Goal: Task Accomplishment & Management: Manage account settings

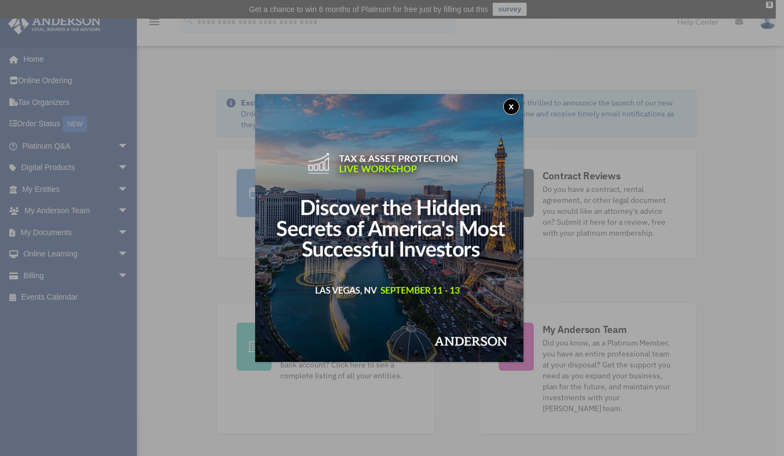
click at [51, 228] on div "x" at bounding box center [392, 228] width 784 height 456
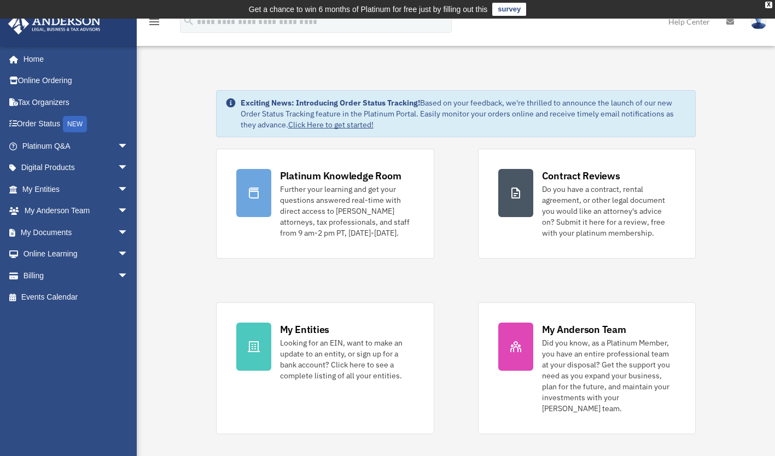
click at [56, 232] on link "My Documents arrow_drop_down" at bounding box center [76, 233] width 137 height 22
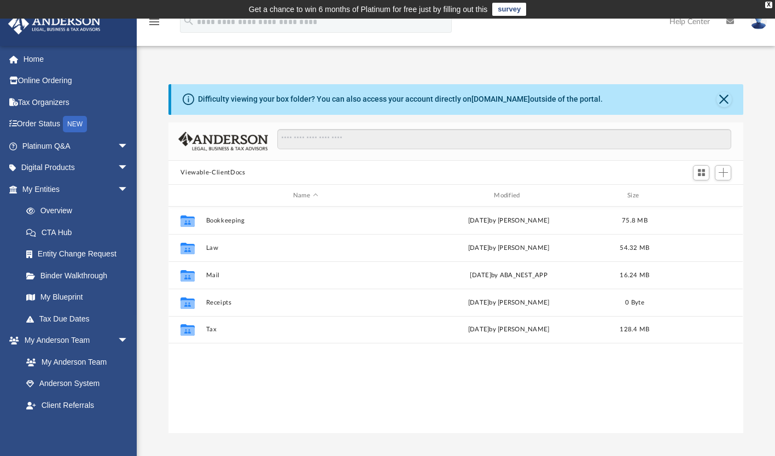
scroll to position [240, 566]
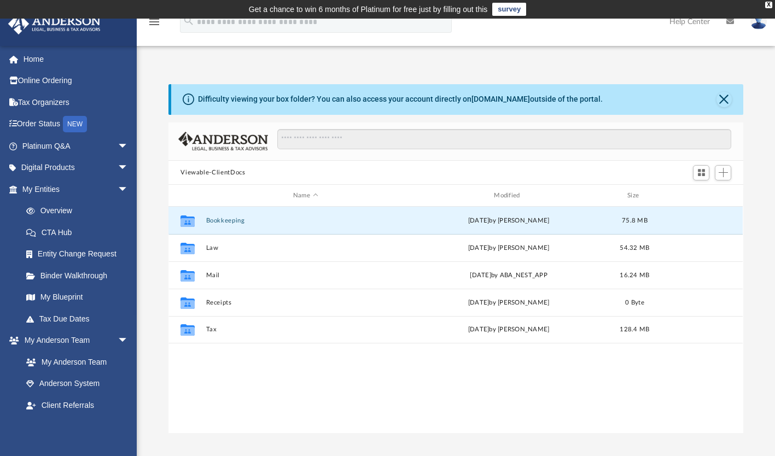
click at [220, 220] on button "Bookkeeping" at bounding box center [305, 220] width 199 height 7
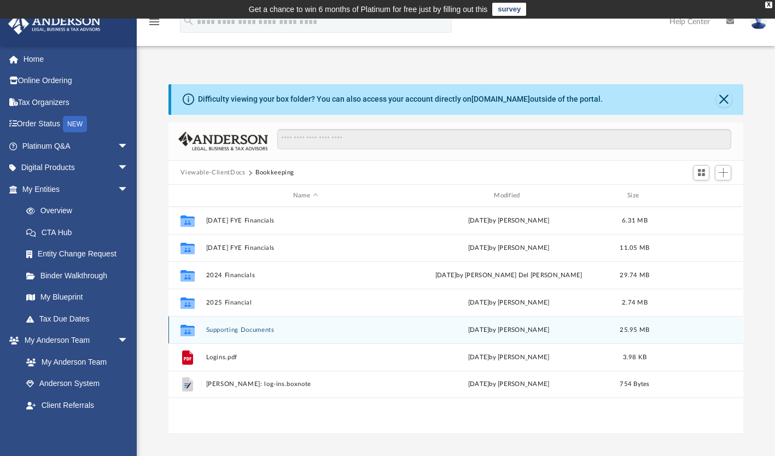
click at [234, 334] on div "Collaborated Folder Supporting Documents Wed Aug 20 2025 by Heidi McBroom 25.95…" at bounding box center [456, 329] width 575 height 27
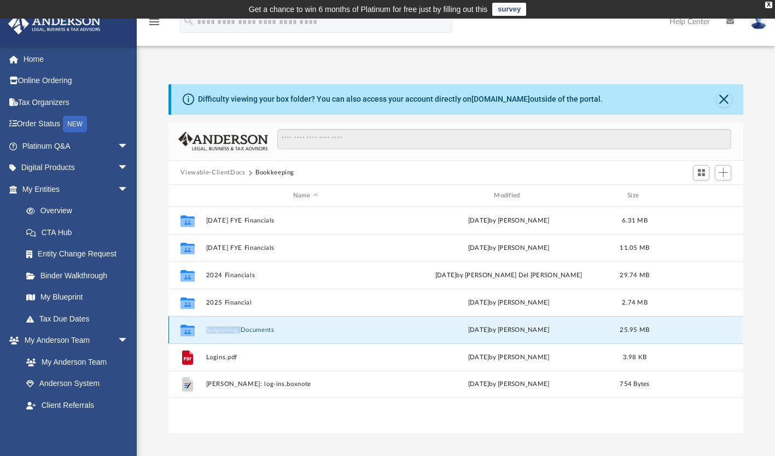
click at [234, 334] on div "Collaborated Folder Supporting Documents Wed Aug 20 2025 by Heidi McBroom 25.95…" at bounding box center [456, 329] width 575 height 27
drag, startPoint x: 234, startPoint y: 334, endPoint x: 223, endPoint y: 328, distance: 12.8
click at [223, 328] on button "Supporting Documents" at bounding box center [305, 330] width 199 height 7
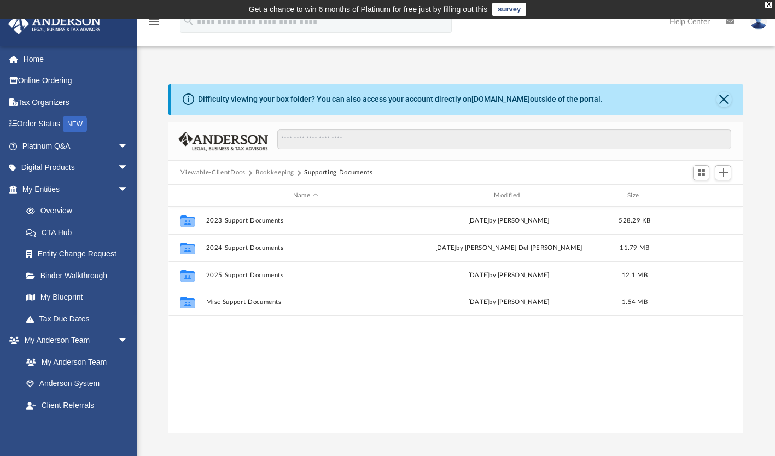
drag, startPoint x: 223, startPoint y: 328, endPoint x: 248, endPoint y: 361, distance: 41.8
click at [248, 361] on div "Collaborated Folder 2023 Support Documents Tue Sep 3 2024 by Stephanie Kopp 528…" at bounding box center [456, 320] width 575 height 227
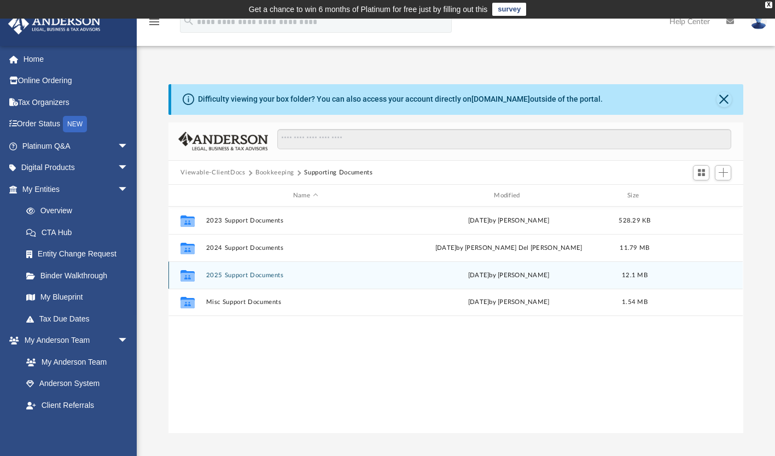
click at [198, 274] on div "Collaborated Folder" at bounding box center [187, 276] width 27 height 18
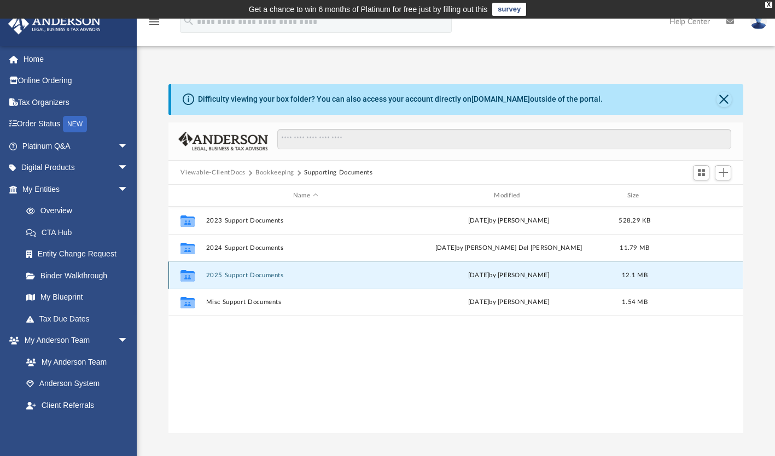
drag, startPoint x: 198, startPoint y: 274, endPoint x: 191, endPoint y: 276, distance: 6.8
click at [191, 276] on icon "grid" at bounding box center [188, 277] width 14 height 9
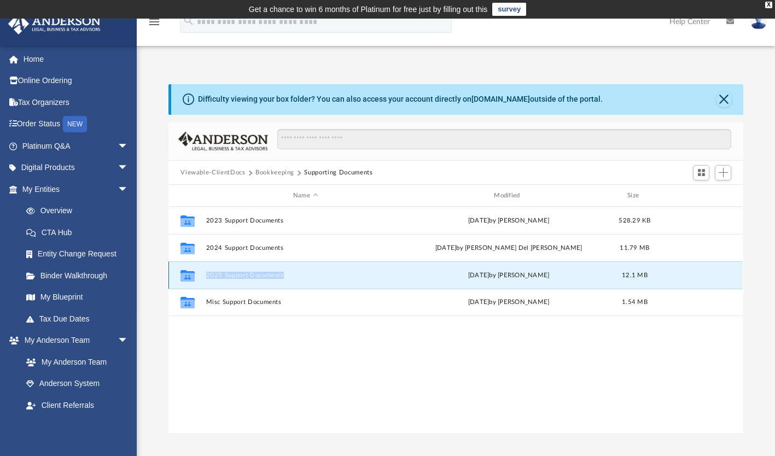
click at [191, 276] on icon "grid" at bounding box center [188, 277] width 14 height 9
drag, startPoint x: 191, startPoint y: 276, endPoint x: 269, endPoint y: 275, distance: 78.3
click at [269, 275] on button "2025 Support Documents" at bounding box center [305, 275] width 199 height 7
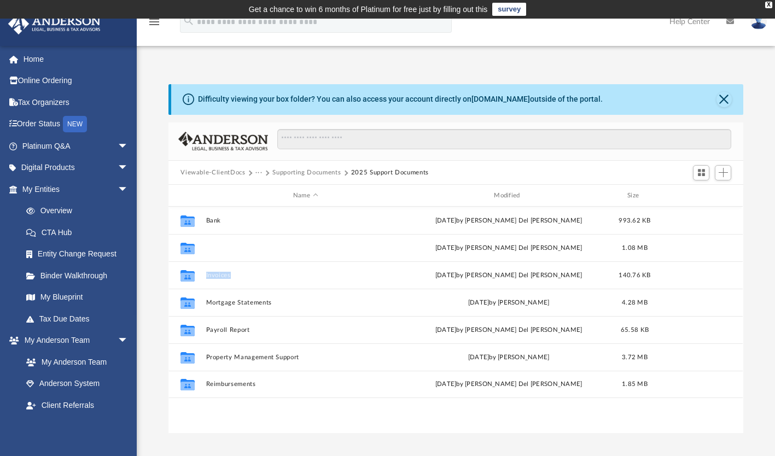
click at [229, 246] on button "Credit Cards" at bounding box center [305, 248] width 199 height 7
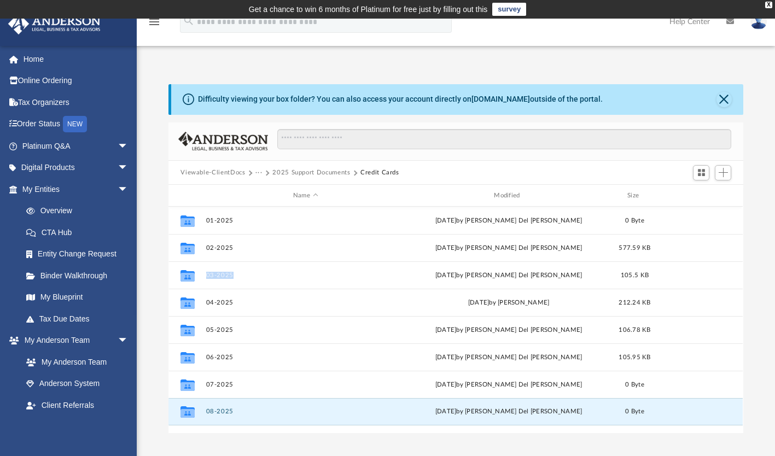
click at [217, 412] on button "08-2025" at bounding box center [305, 412] width 199 height 7
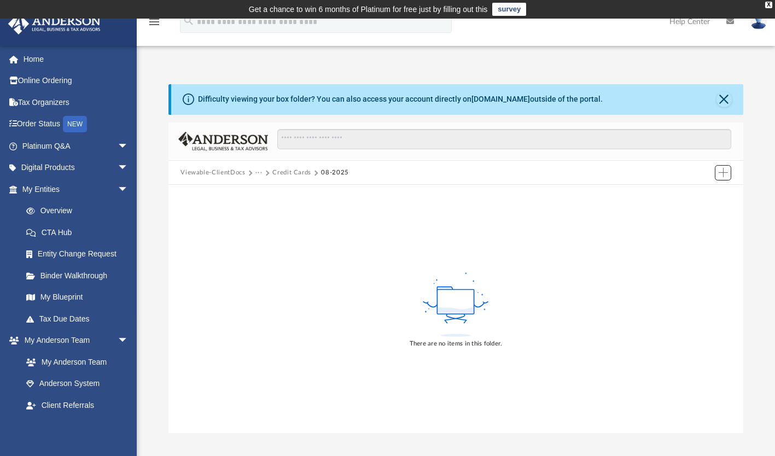
click at [726, 173] on span "Add" at bounding box center [723, 172] width 9 height 9
click at [703, 196] on li "Upload" at bounding box center [708, 194] width 35 height 11
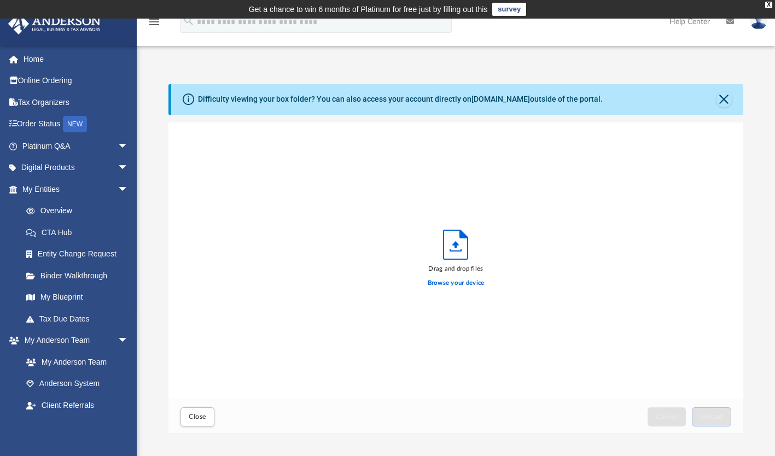
scroll to position [269, 566]
click at [454, 281] on label "Browse your device" at bounding box center [456, 284] width 57 height 10
click at [0, 0] on input "Browse your device" at bounding box center [0, 0] width 0 height 0
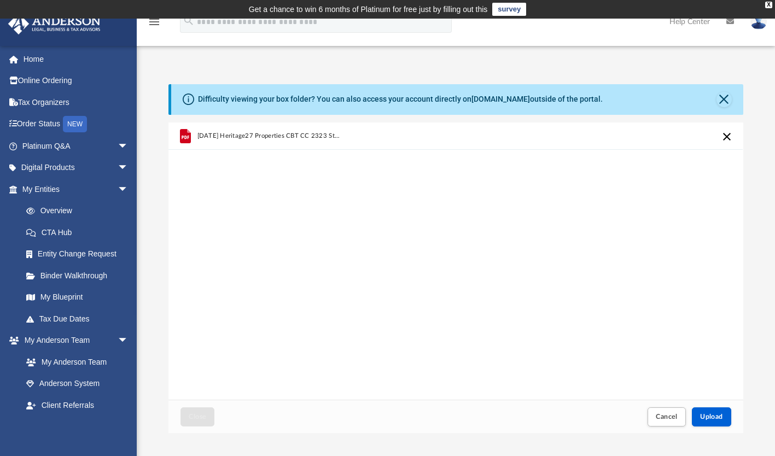
scroll to position [58, 0]
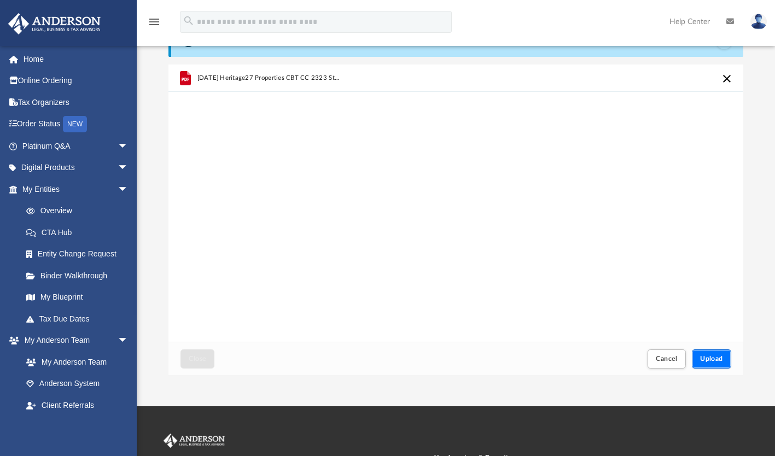
click at [709, 362] on button "Upload" at bounding box center [711, 359] width 39 height 19
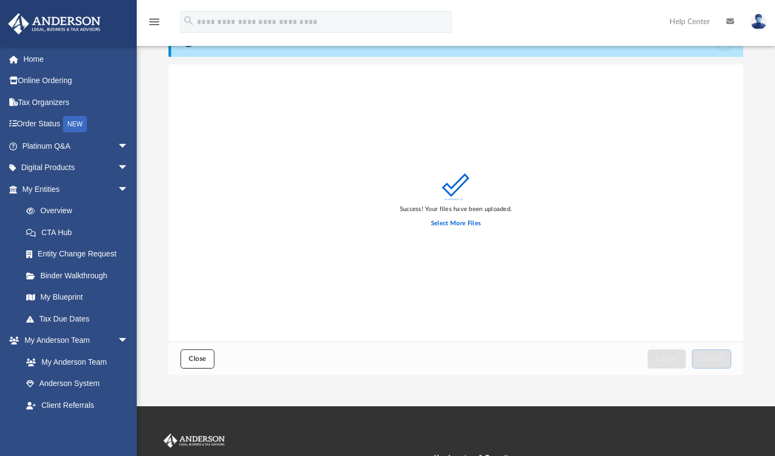
click at [201, 358] on span "Close" at bounding box center [198, 359] width 18 height 7
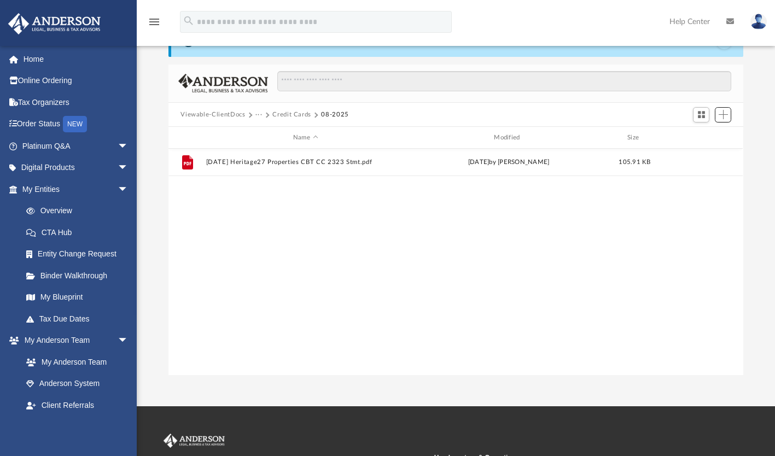
scroll to position [240, 566]
click at [286, 116] on button "Credit Cards" at bounding box center [292, 115] width 39 height 10
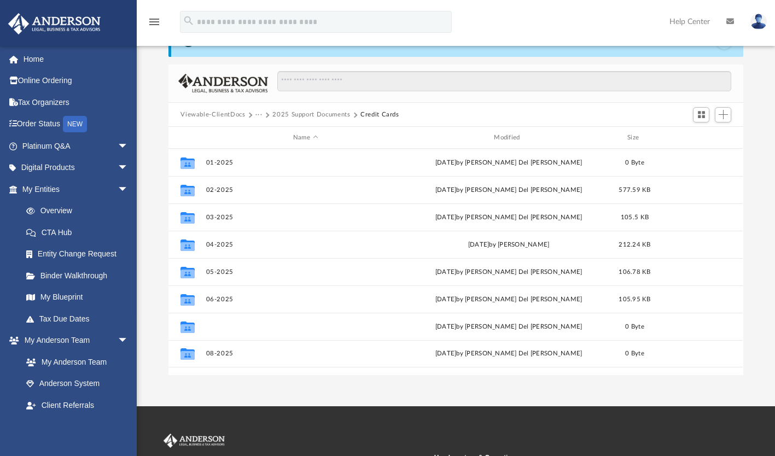
click at [211, 323] on button "07-2025" at bounding box center [305, 326] width 199 height 7
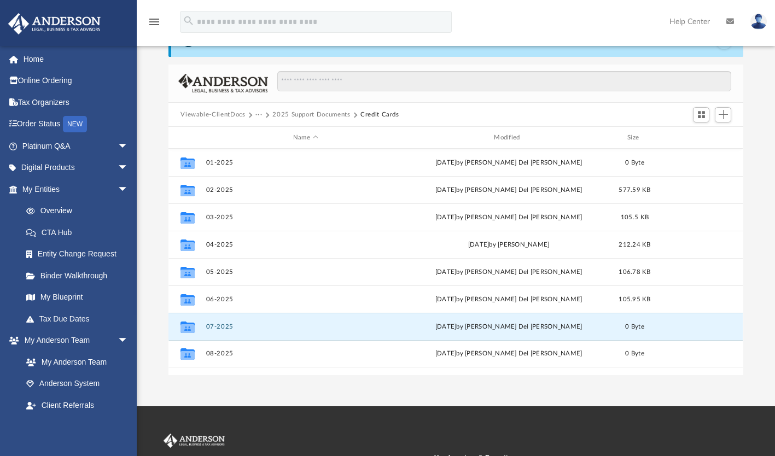
click at [211, 323] on button "07-2025" at bounding box center [305, 326] width 199 height 7
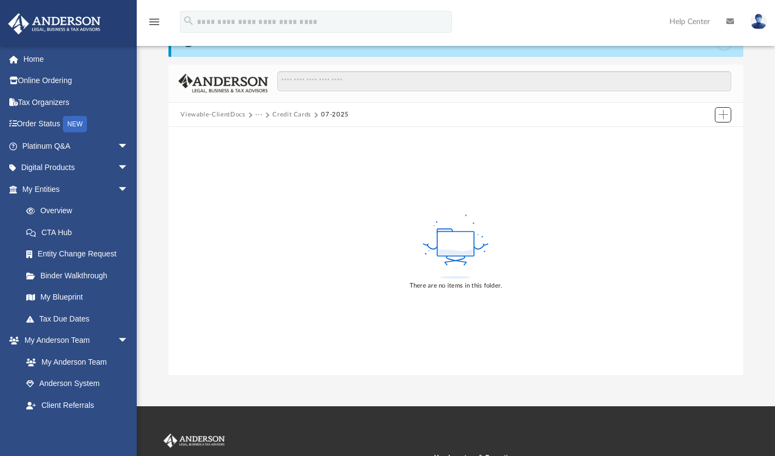
click at [728, 117] on span "Add" at bounding box center [723, 114] width 9 height 9
click at [699, 136] on li "Upload" at bounding box center [708, 135] width 35 height 11
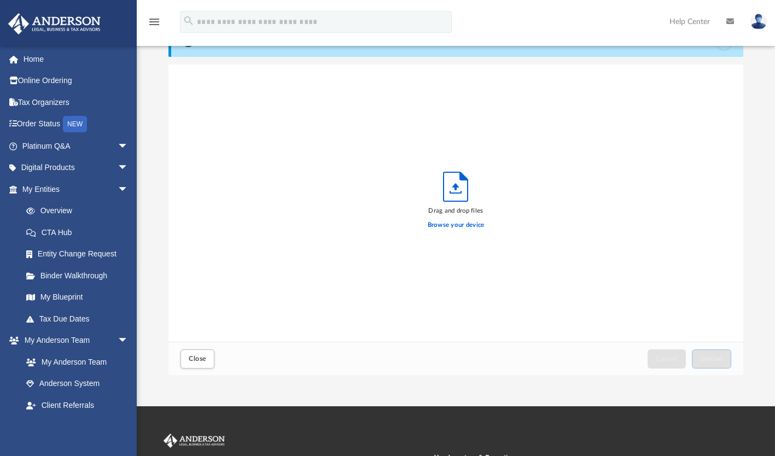
scroll to position [269, 566]
click at [456, 224] on label "Browse your device" at bounding box center [456, 226] width 57 height 10
click at [0, 0] on input "Browse your device" at bounding box center [0, 0] width 0 height 0
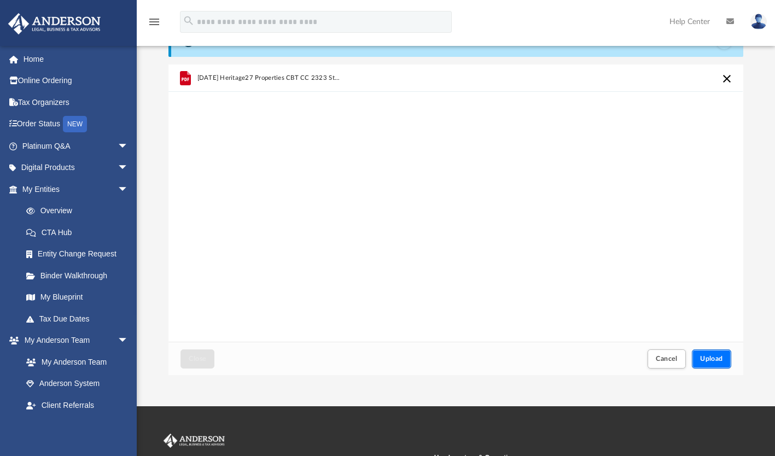
click at [716, 352] on button "Upload" at bounding box center [711, 359] width 39 height 19
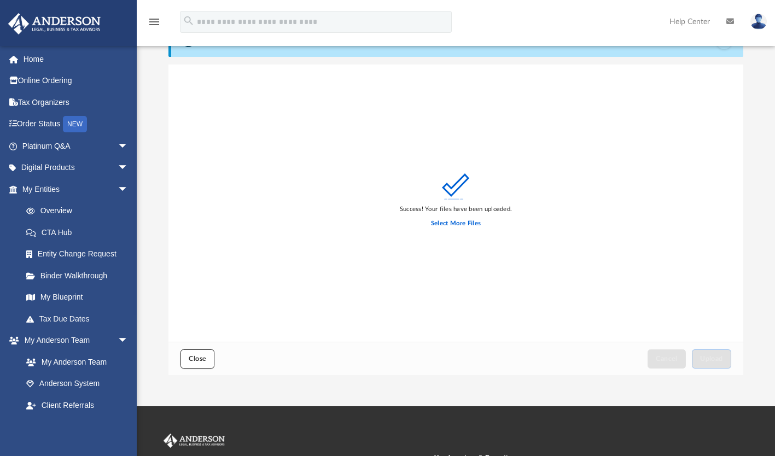
click at [202, 361] on span "Close" at bounding box center [198, 359] width 18 height 7
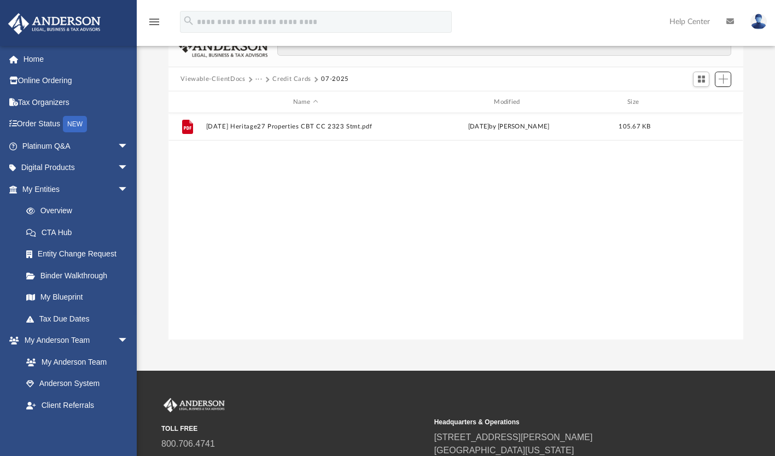
scroll to position [95, 0]
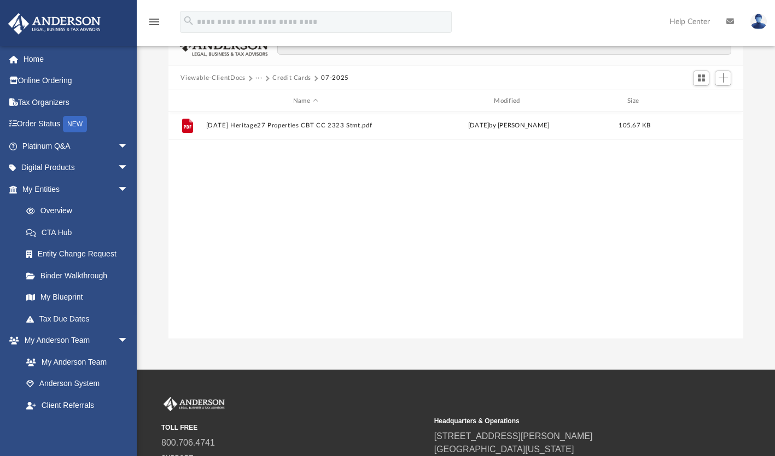
click at [291, 74] on button "Credit Cards" at bounding box center [292, 78] width 39 height 10
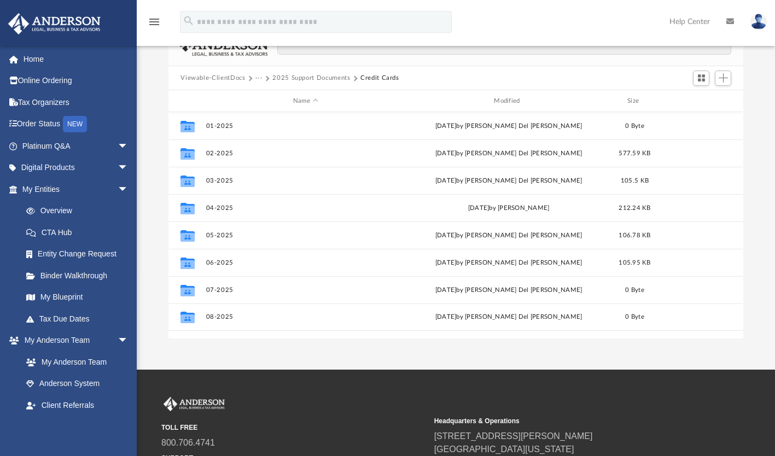
click at [309, 76] on button "2025 Support Documents" at bounding box center [312, 78] width 78 height 10
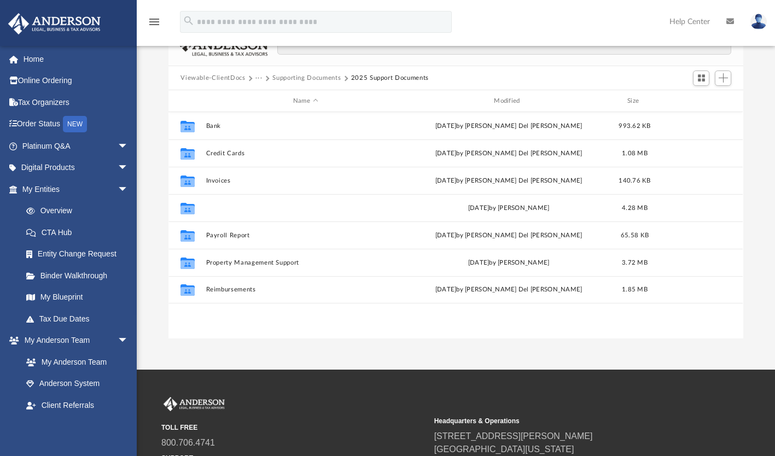
click at [237, 207] on button "Mortgage Statements" at bounding box center [305, 208] width 199 height 7
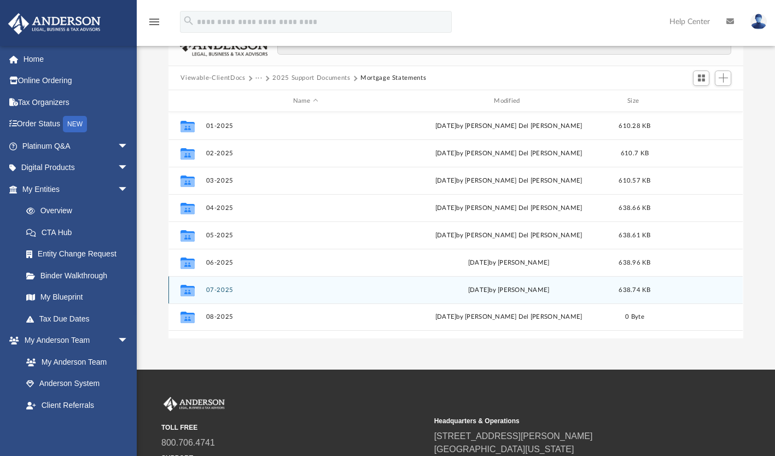
click at [213, 294] on div "Collaborated Folder 07-2025 Wed Aug 20 2025 by Heidi McBroom 638.74 KB" at bounding box center [456, 289] width 575 height 27
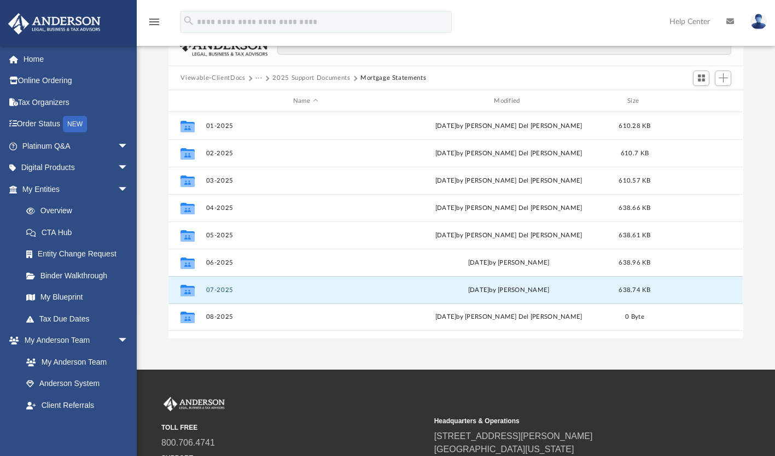
click at [223, 288] on button "07-2025" at bounding box center [305, 290] width 199 height 7
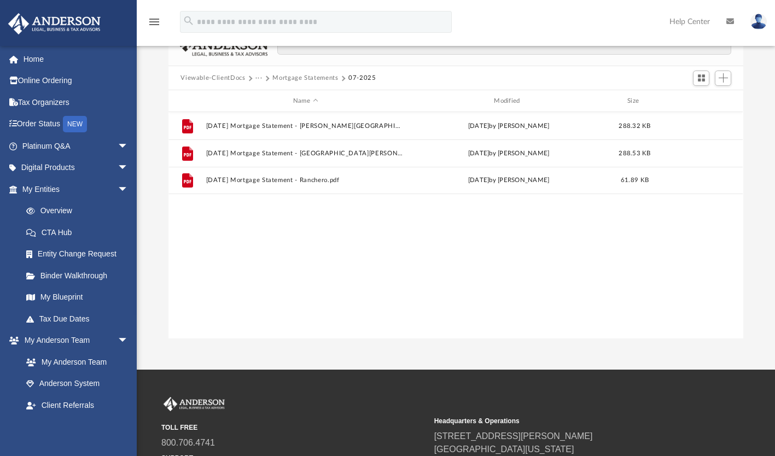
click at [312, 75] on button "Mortgage Statements" at bounding box center [306, 78] width 66 height 10
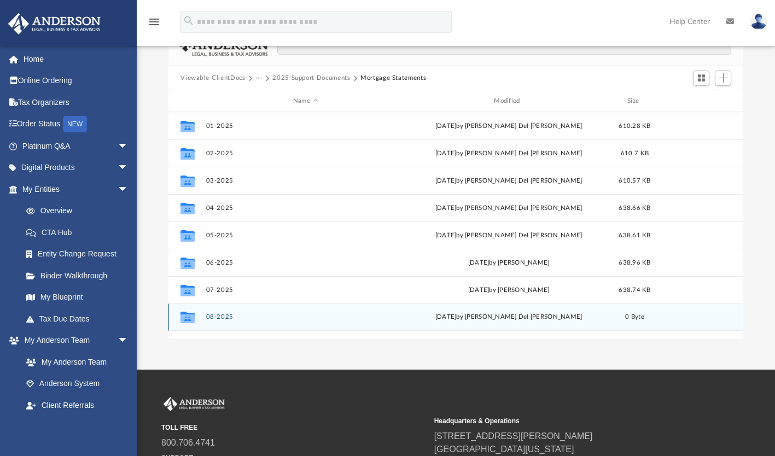
click at [224, 312] on div "Collaborated Folder 08-2025 Sun Aug 3 2025 by Ruby Del Prado 0 Byte" at bounding box center [456, 317] width 575 height 27
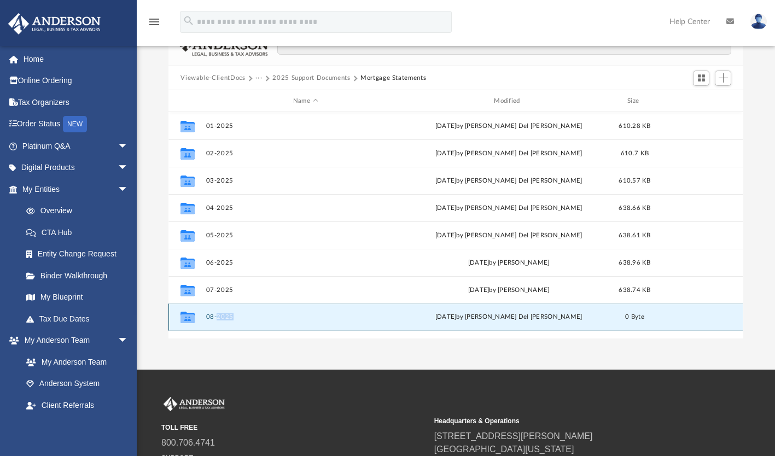
click at [224, 312] on div "Collaborated Folder 08-2025 Sun Aug 3 2025 by Ruby Del Prado 0 Byte" at bounding box center [456, 317] width 575 height 27
drag, startPoint x: 224, startPoint y: 312, endPoint x: 200, endPoint y: 312, distance: 24.6
click at [200, 312] on div "Collaborated Folder" at bounding box center [187, 318] width 27 height 18
drag, startPoint x: 200, startPoint y: 312, endPoint x: 187, endPoint y: 318, distance: 13.7
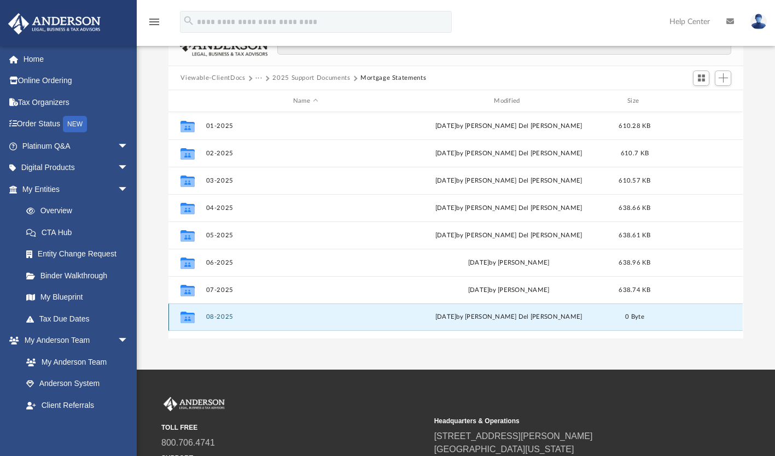
click at [187, 318] on icon "grid" at bounding box center [188, 319] width 14 height 9
click at [214, 314] on button "08-2025" at bounding box center [305, 317] width 199 height 7
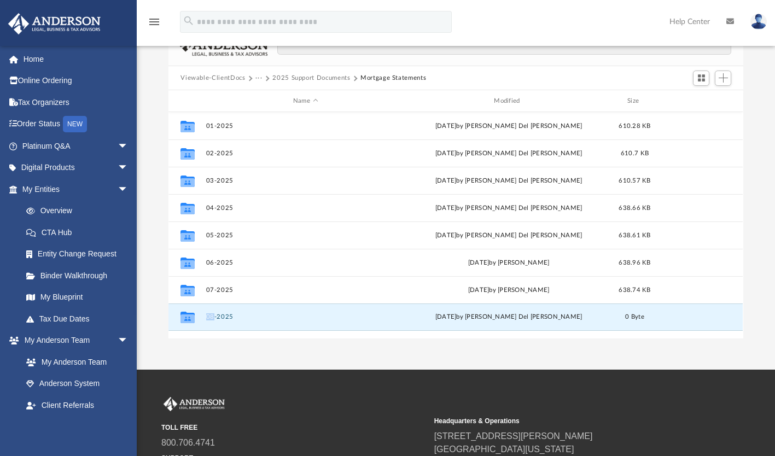
click at [214, 314] on button "08-2025" at bounding box center [305, 317] width 199 height 7
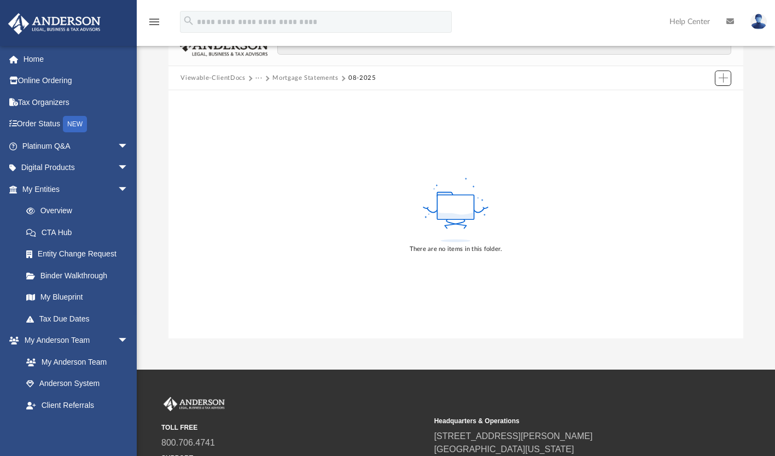
click at [730, 74] on button "Add" at bounding box center [723, 78] width 16 height 15
click at [703, 100] on li "Upload" at bounding box center [708, 99] width 35 height 11
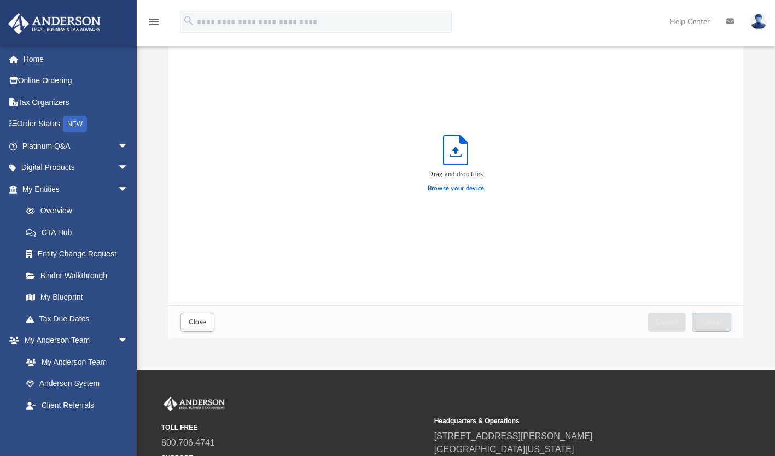
scroll to position [269, 566]
click at [465, 189] on label "Browse your device" at bounding box center [456, 189] width 57 height 10
click at [0, 0] on input "Browse your device" at bounding box center [0, 0] width 0 height 0
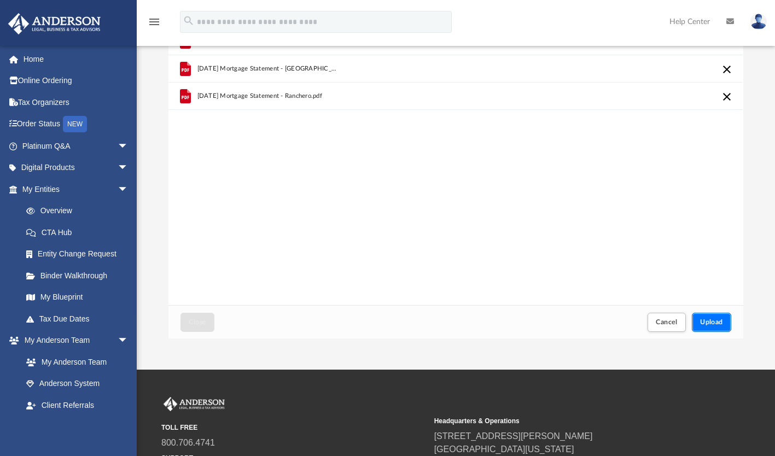
click at [711, 320] on span "Upload" at bounding box center [712, 322] width 23 height 7
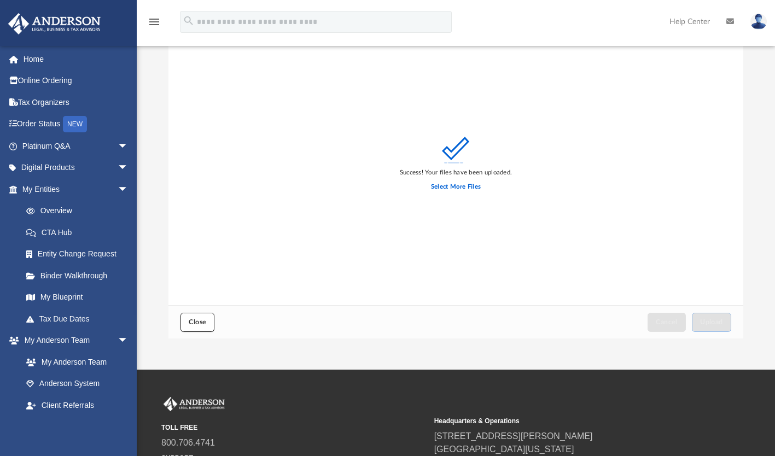
click at [202, 325] on button "Close" at bounding box center [198, 322] width 34 height 19
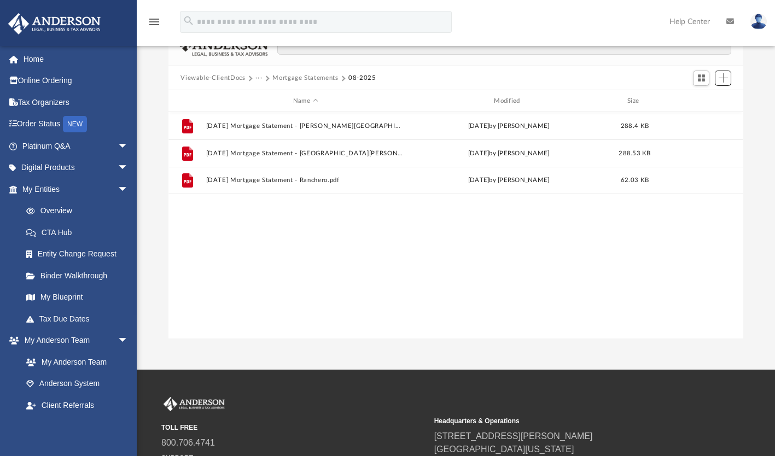
scroll to position [240, 566]
click at [316, 75] on button "Mortgage Statements" at bounding box center [306, 78] width 66 height 10
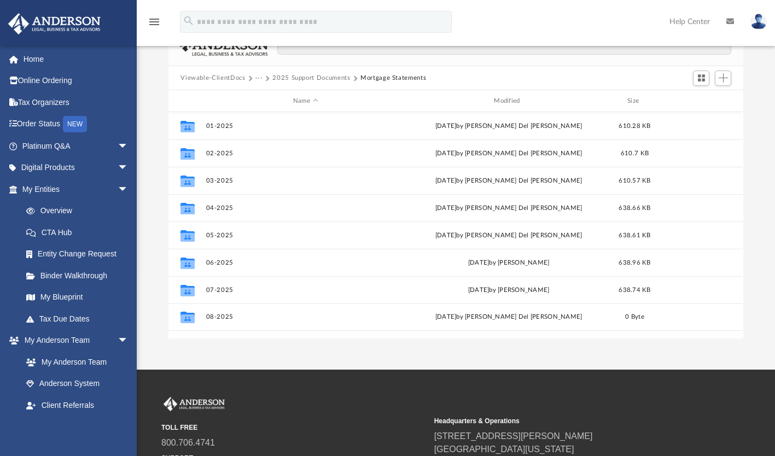
click at [316, 75] on button "2025 Support Documents" at bounding box center [312, 78] width 78 height 10
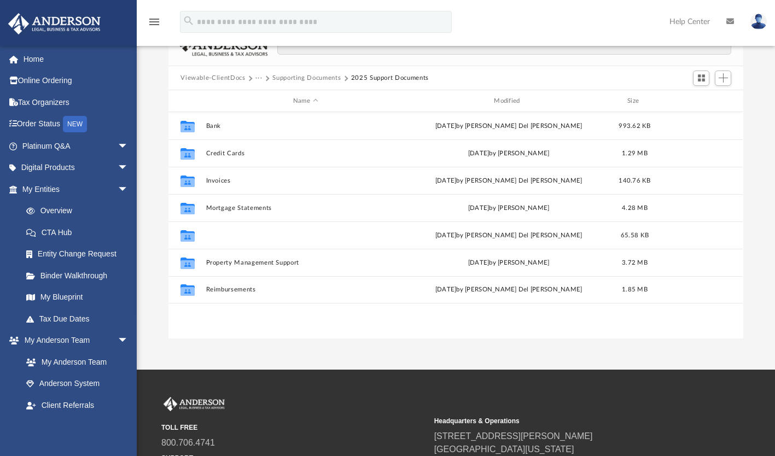
click at [226, 233] on button "Payroll Report" at bounding box center [305, 235] width 199 height 7
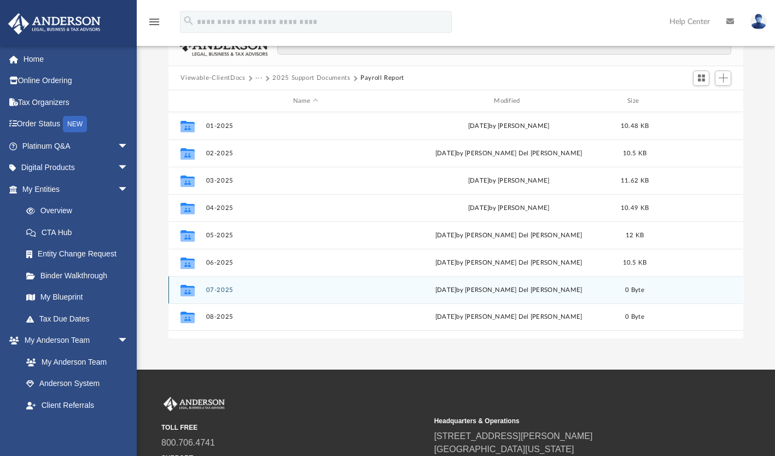
click at [218, 286] on div "Collaborated Folder 07-2025 Sun Aug 3 2025 by Ruby Del Prado 0 Byte" at bounding box center [456, 289] width 575 height 27
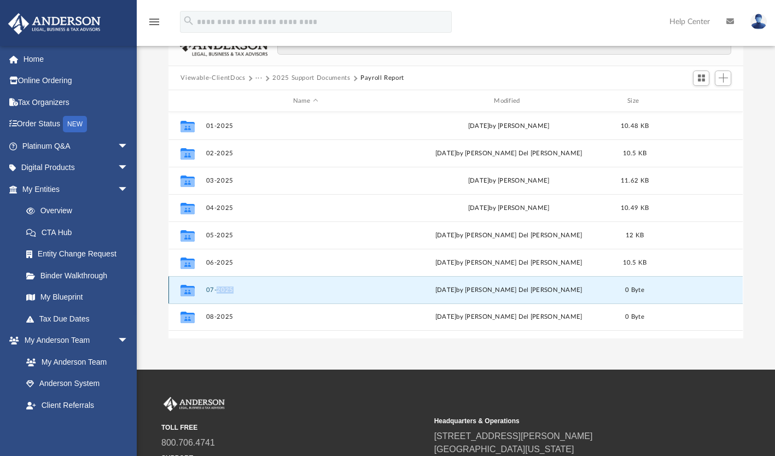
click at [218, 286] on div "Collaborated Folder 07-2025 Sun Aug 3 2025 by Ruby Del Prado 0 Byte" at bounding box center [456, 289] width 575 height 27
drag, startPoint x: 218, startPoint y: 286, endPoint x: 192, endPoint y: 288, distance: 26.4
click at [192, 288] on icon "grid" at bounding box center [188, 292] width 14 height 9
click at [189, 290] on icon "grid" at bounding box center [188, 290] width 14 height 11
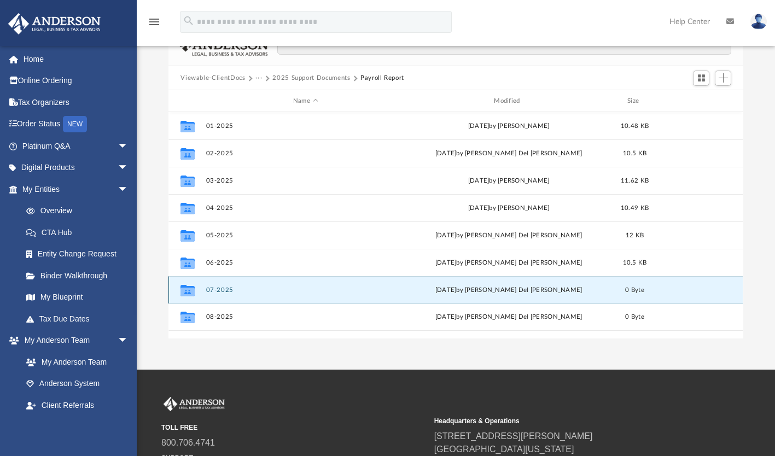
click at [189, 290] on icon "grid" at bounding box center [188, 290] width 14 height 11
click at [187, 290] on g "grid" at bounding box center [188, 290] width 14 height 11
click at [187, 290] on icon "grid" at bounding box center [188, 292] width 14 height 9
click at [211, 289] on button "07-2025" at bounding box center [305, 290] width 199 height 7
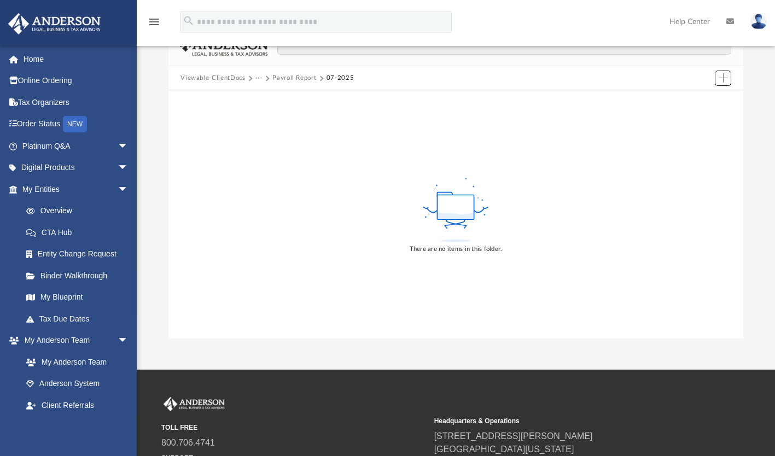
click at [721, 78] on span "Add" at bounding box center [723, 77] width 9 height 9
click at [698, 99] on li "Upload" at bounding box center [708, 99] width 35 height 11
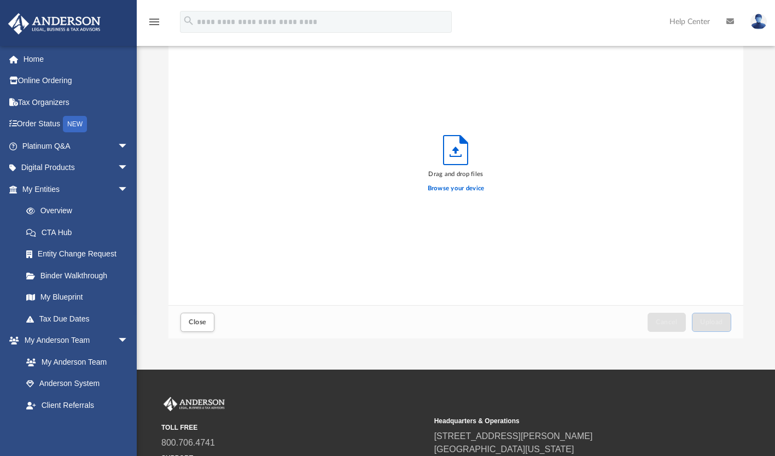
scroll to position [269, 566]
click at [456, 188] on label "Browse your device" at bounding box center [456, 189] width 57 height 10
click at [0, 0] on input "Browse your device" at bounding box center [0, 0] width 0 height 0
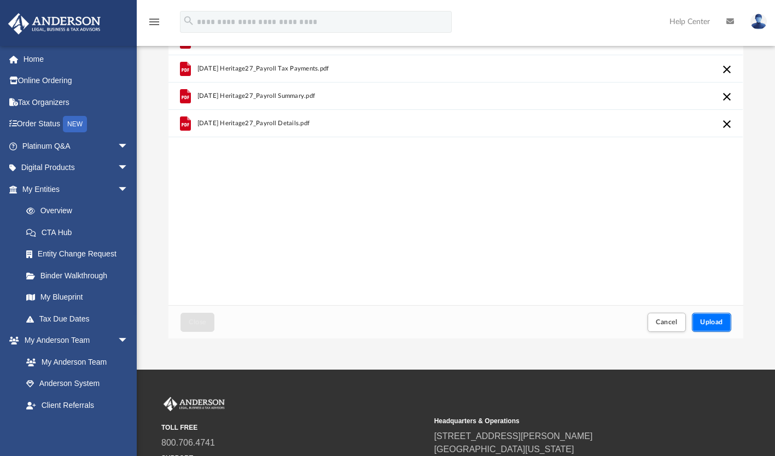
click at [713, 318] on button "Upload" at bounding box center [711, 322] width 39 height 19
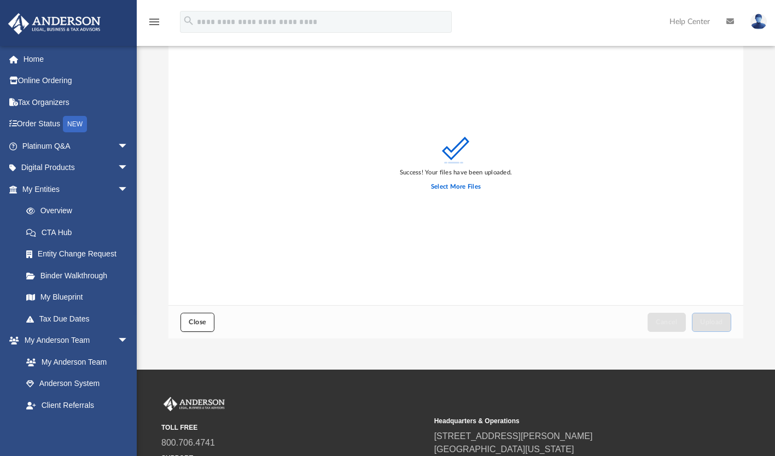
click at [189, 326] on button "Close" at bounding box center [198, 322] width 34 height 19
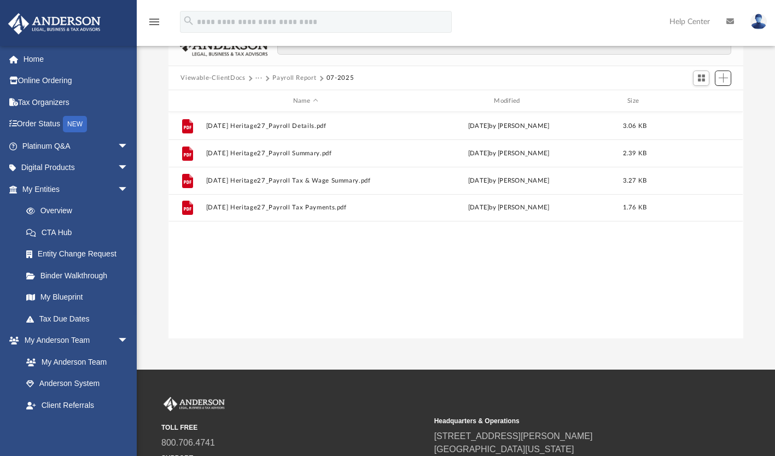
scroll to position [240, 566]
click at [297, 77] on button "Payroll Report" at bounding box center [295, 78] width 44 height 10
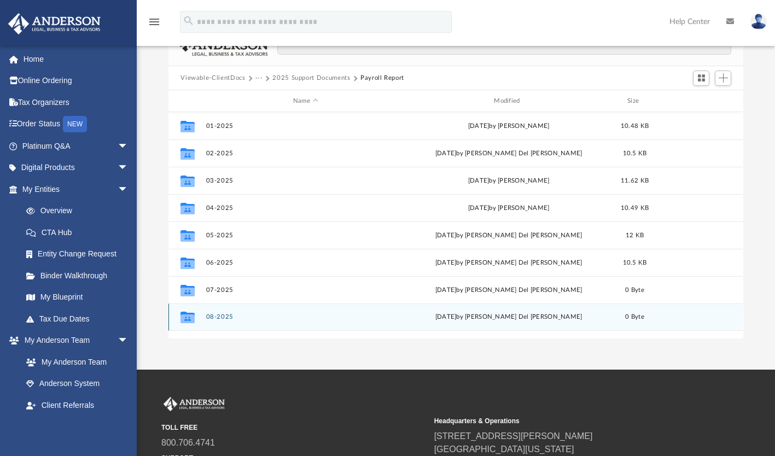
click at [222, 321] on div "Collaborated Folder 08-2025 Sun Aug 3 2025 by Ruby Del Prado 0 Byte" at bounding box center [456, 317] width 575 height 27
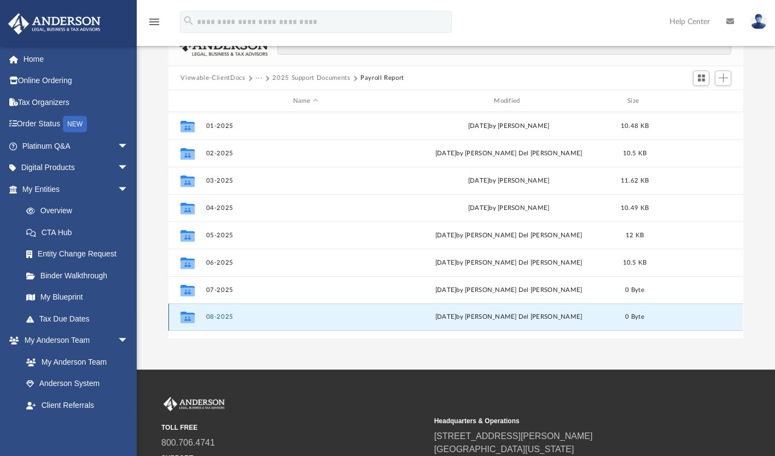
click at [192, 317] on icon "grid" at bounding box center [188, 319] width 14 height 9
click at [184, 316] on icon "grid" at bounding box center [188, 319] width 14 height 9
click at [234, 316] on button "08-2025" at bounding box center [305, 317] width 199 height 7
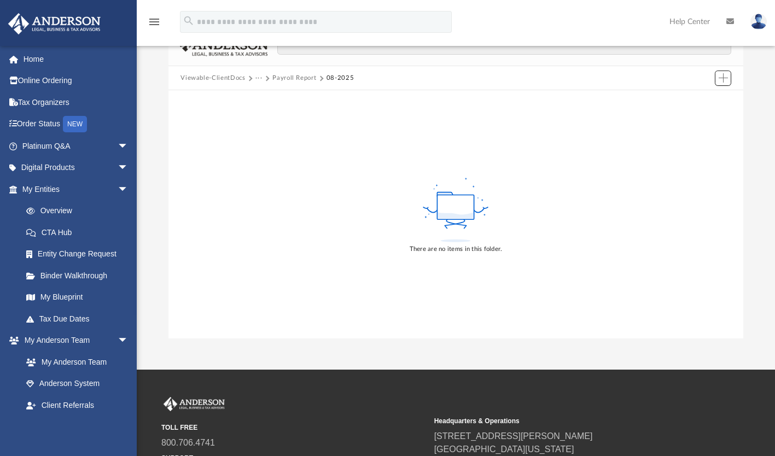
click at [723, 74] on span "Add" at bounding box center [723, 77] width 9 height 9
click at [699, 96] on li "Upload" at bounding box center [708, 99] width 35 height 11
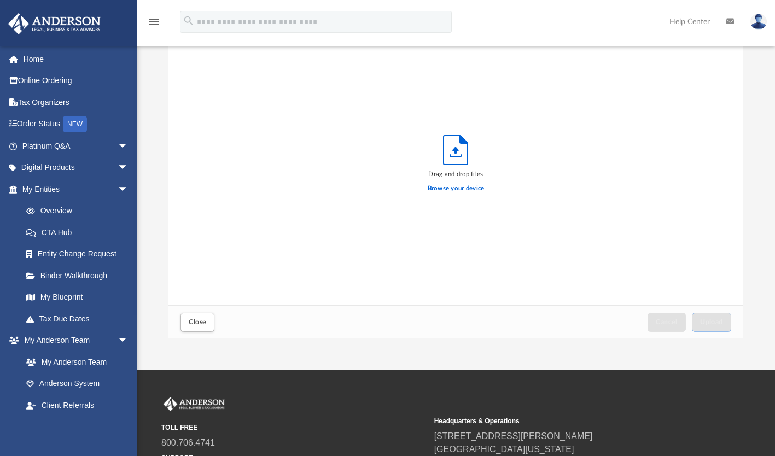
scroll to position [269, 566]
click at [471, 187] on label "Browse your device" at bounding box center [456, 189] width 57 height 10
click at [0, 0] on input "Browse your device" at bounding box center [0, 0] width 0 height 0
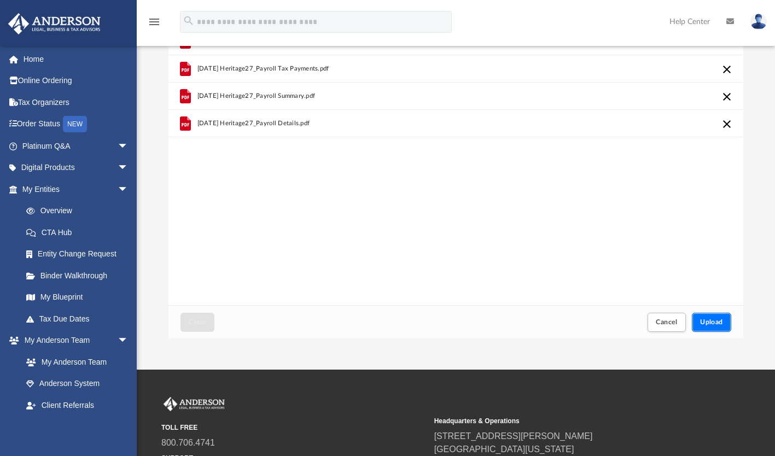
click at [708, 322] on span "Upload" at bounding box center [712, 322] width 23 height 7
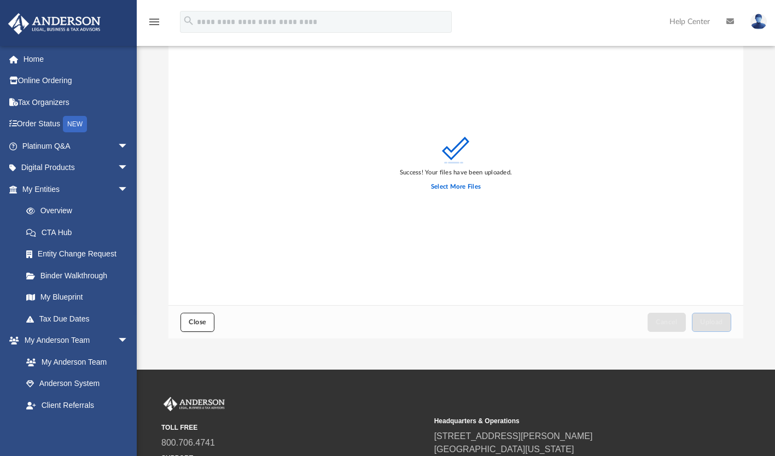
click at [194, 326] on button "Close" at bounding box center [198, 322] width 34 height 19
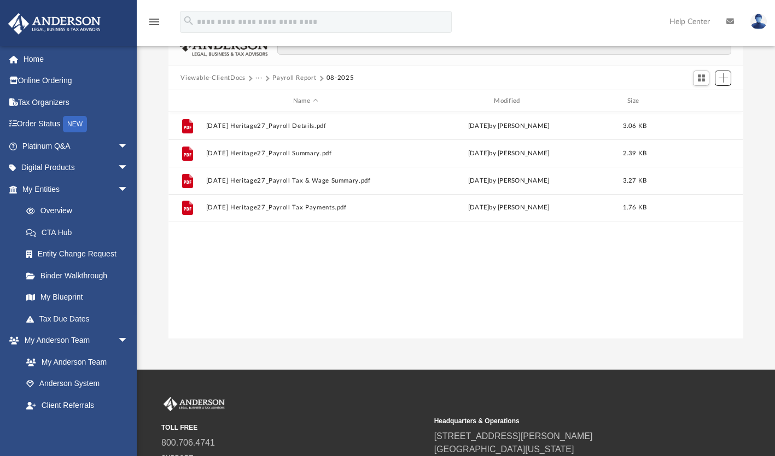
scroll to position [240, 566]
click at [290, 78] on button "Payroll Report" at bounding box center [295, 78] width 44 height 10
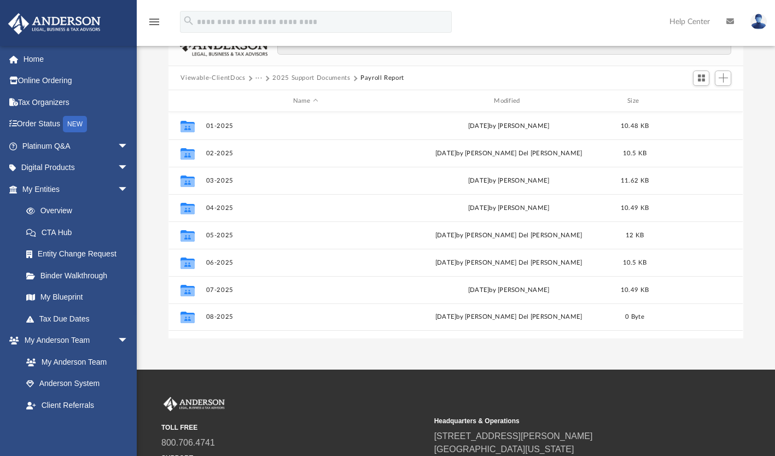
click at [295, 74] on button "2025 Support Documents" at bounding box center [312, 78] width 78 height 10
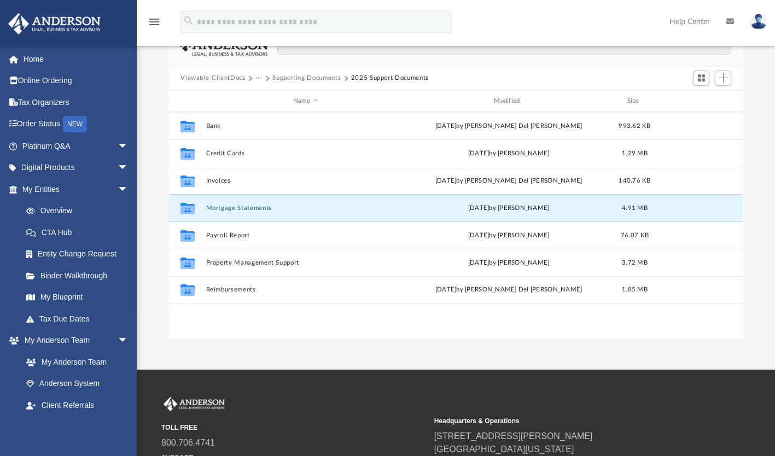
click at [229, 208] on button "Mortgage Statements" at bounding box center [305, 208] width 199 height 7
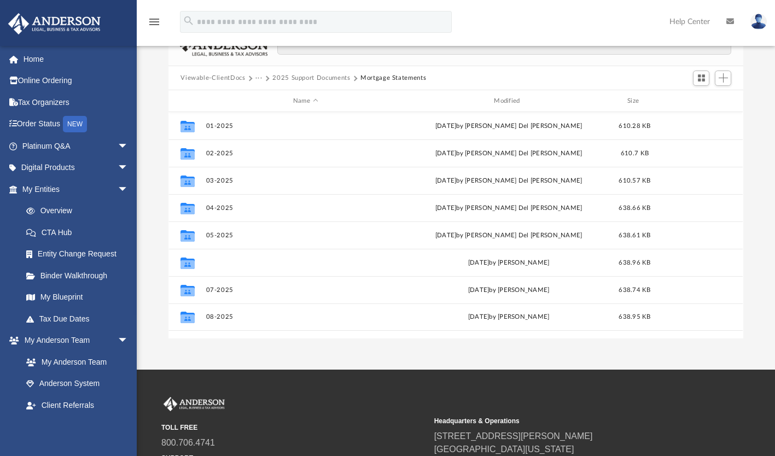
click at [218, 264] on button "06-2025" at bounding box center [305, 262] width 199 height 7
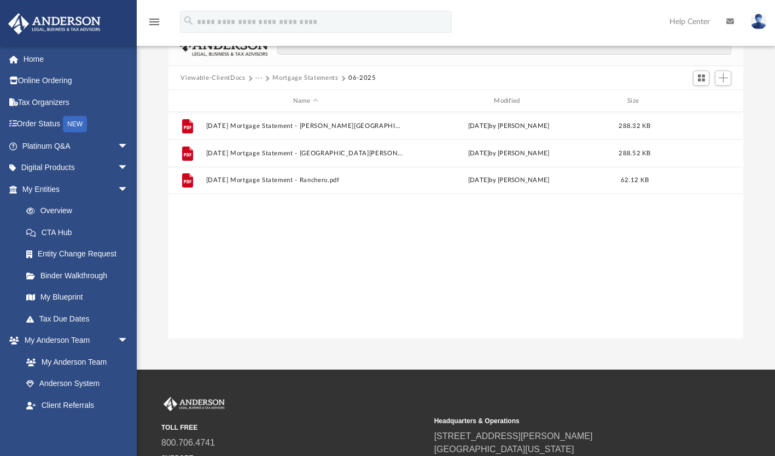
click at [302, 78] on button "Mortgage Statements" at bounding box center [306, 78] width 66 height 10
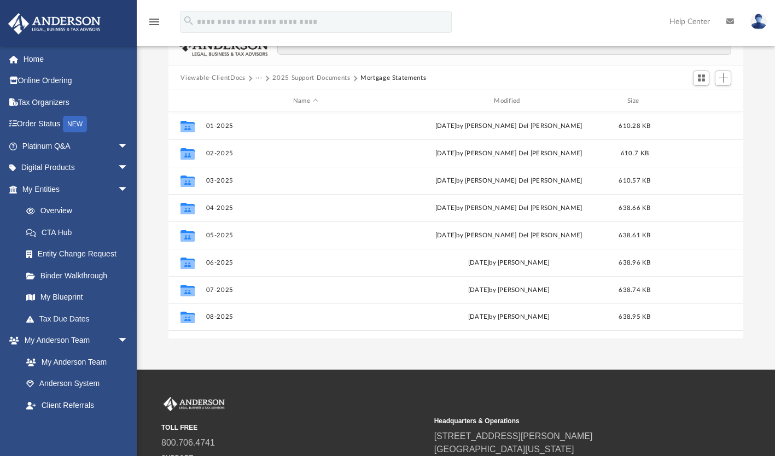
click at [319, 77] on button "2025 Support Documents" at bounding box center [312, 78] width 78 height 10
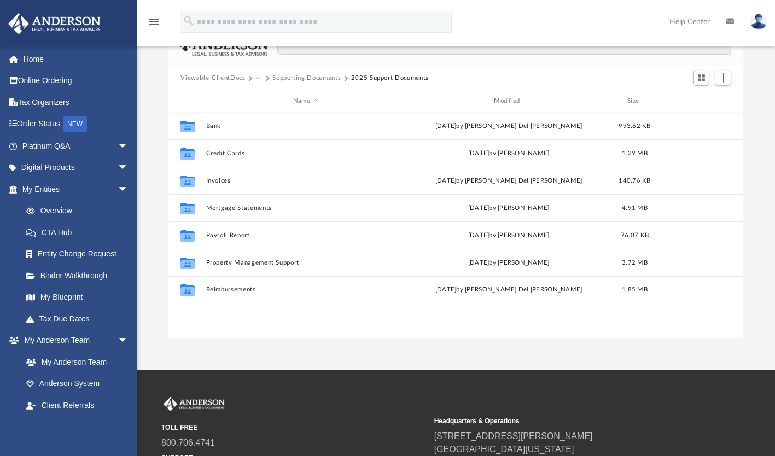
click at [311, 81] on button "Supporting Documents" at bounding box center [307, 78] width 68 height 10
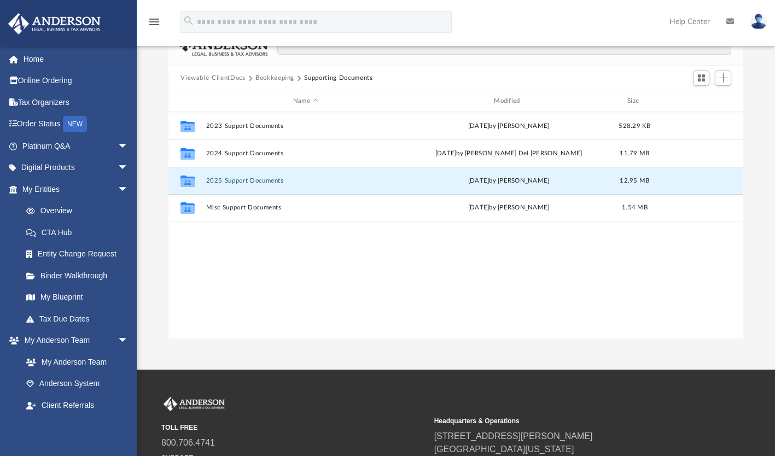
click at [250, 183] on button "2025 Support Documents" at bounding box center [305, 180] width 199 height 7
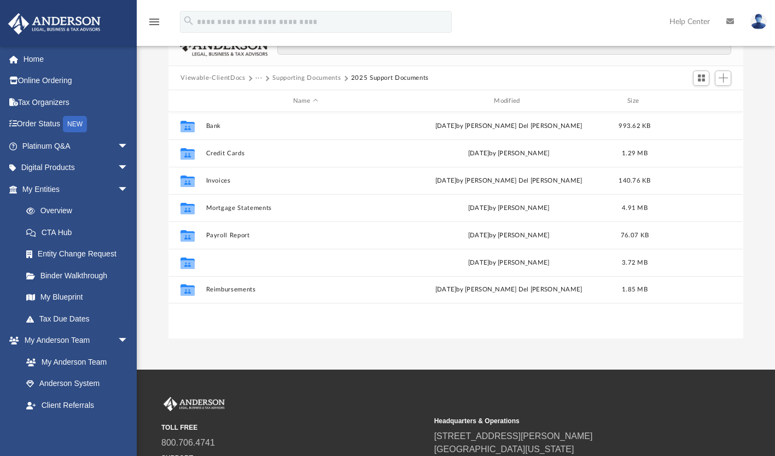
click at [249, 260] on button "Property Management Support" at bounding box center [305, 262] width 199 height 7
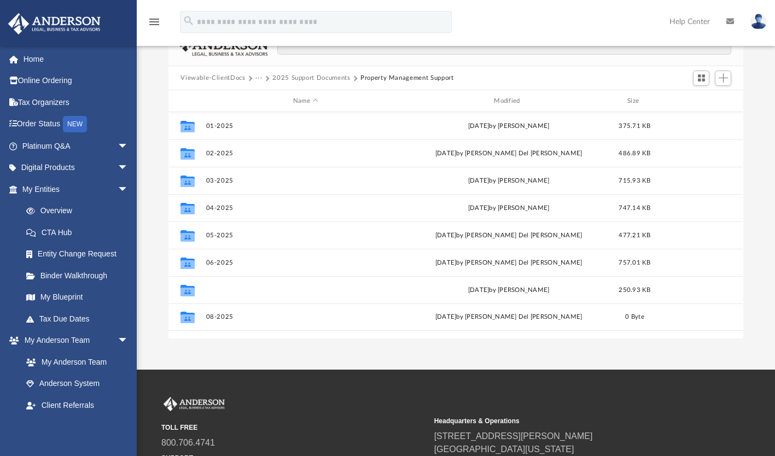
click at [211, 292] on button "07-2025" at bounding box center [305, 290] width 199 height 7
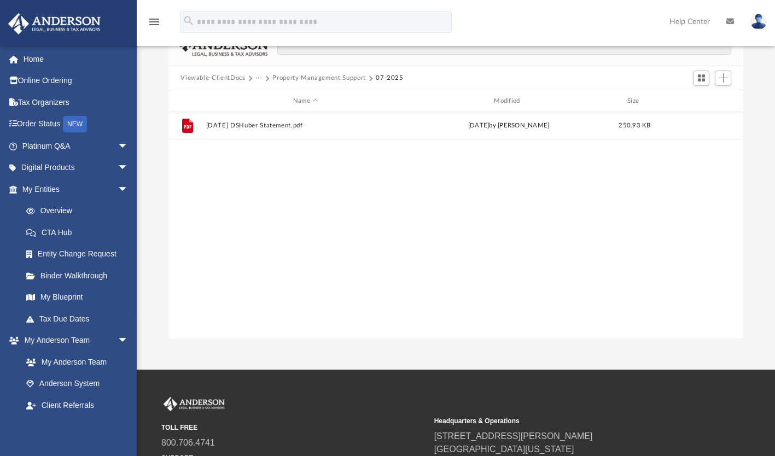
click at [333, 77] on button "Property Management Support" at bounding box center [320, 78] width 94 height 10
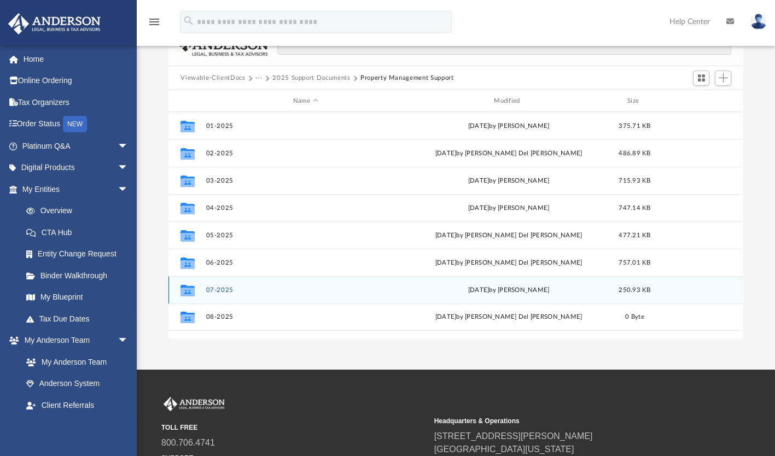
click at [220, 293] on div "Collaborated Folder 07-2025 Wed Aug 20 2025 by Heidi McBroom 250.93 KB" at bounding box center [456, 289] width 575 height 27
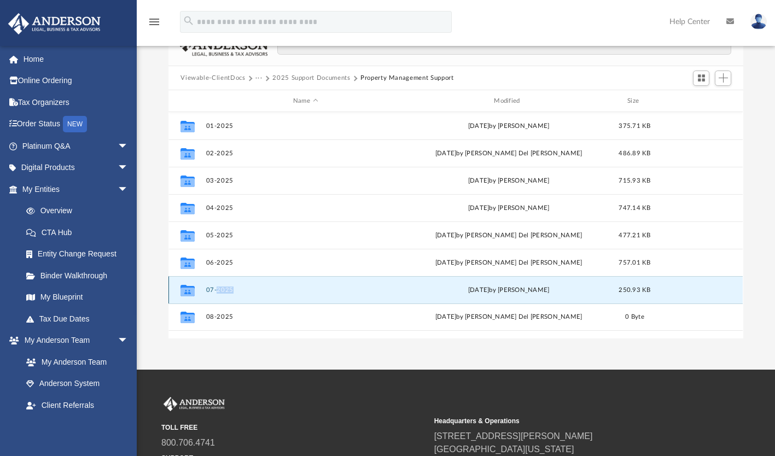
click at [220, 293] on div "Collaborated Folder 07-2025 Wed Aug 20 2025 by Heidi McBroom 250.93 KB" at bounding box center [456, 289] width 575 height 27
drag, startPoint x: 220, startPoint y: 293, endPoint x: 192, endPoint y: 292, distance: 28.0
click at [192, 292] on icon "grid" at bounding box center [188, 292] width 14 height 9
drag, startPoint x: 192, startPoint y: 292, endPoint x: 213, endPoint y: 290, distance: 20.9
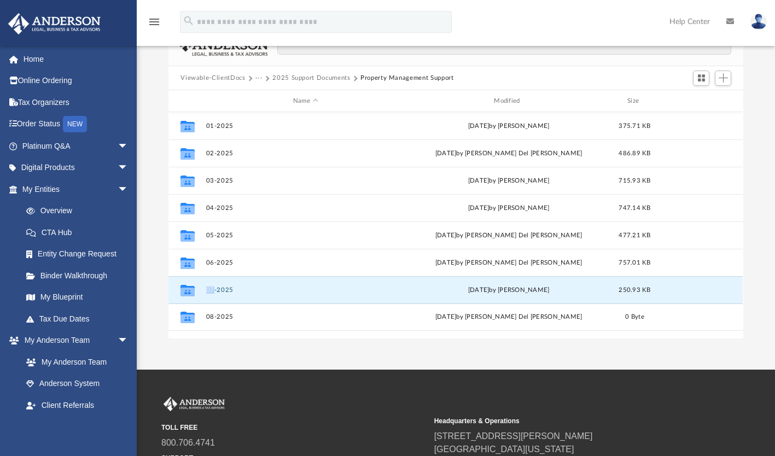
click at [213, 290] on button "07-2025" at bounding box center [305, 290] width 199 height 7
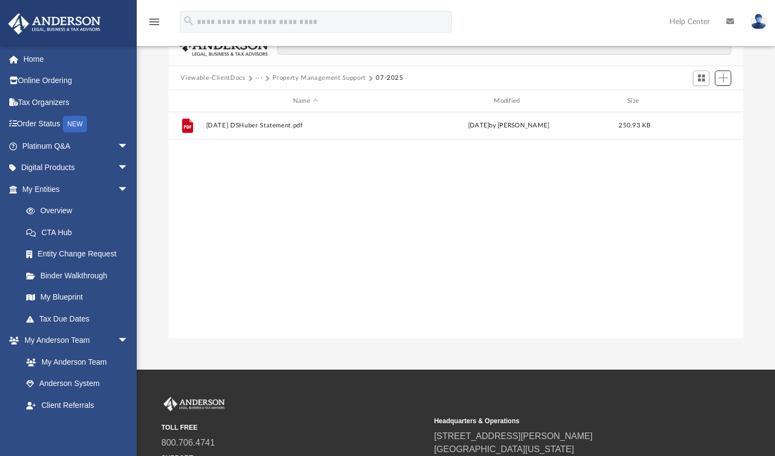
click at [725, 78] on span "Add" at bounding box center [723, 77] width 9 height 9
click at [701, 98] on li "Upload" at bounding box center [708, 99] width 35 height 11
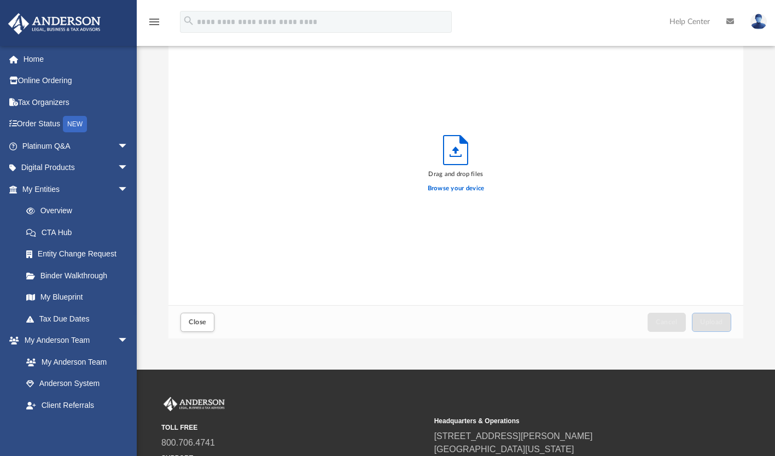
scroll to position [269, 566]
click at [434, 190] on label "Browse your device" at bounding box center [456, 189] width 57 height 10
click at [0, 0] on input "Browse your device" at bounding box center [0, 0] width 0 height 0
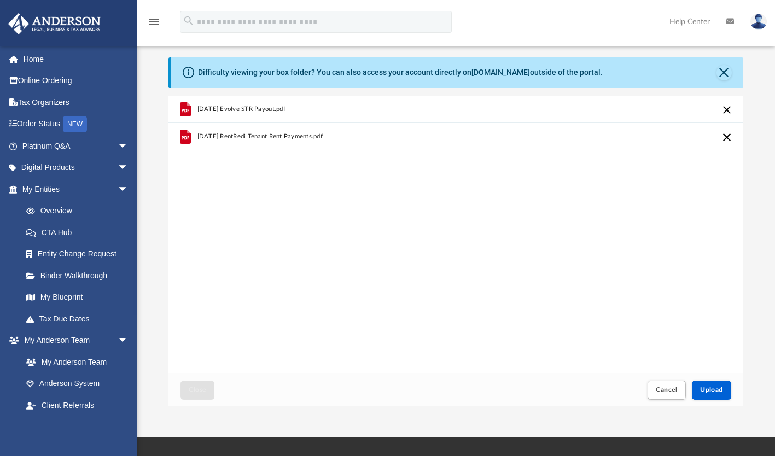
scroll to position [59, 0]
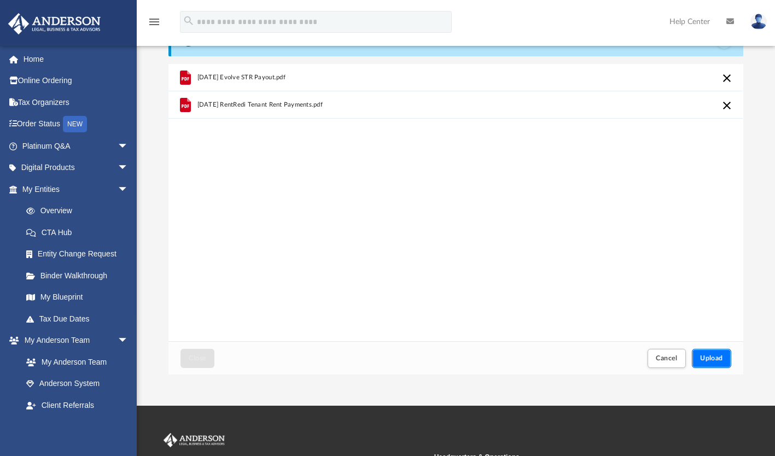
click at [716, 361] on span "Upload" at bounding box center [712, 358] width 23 height 7
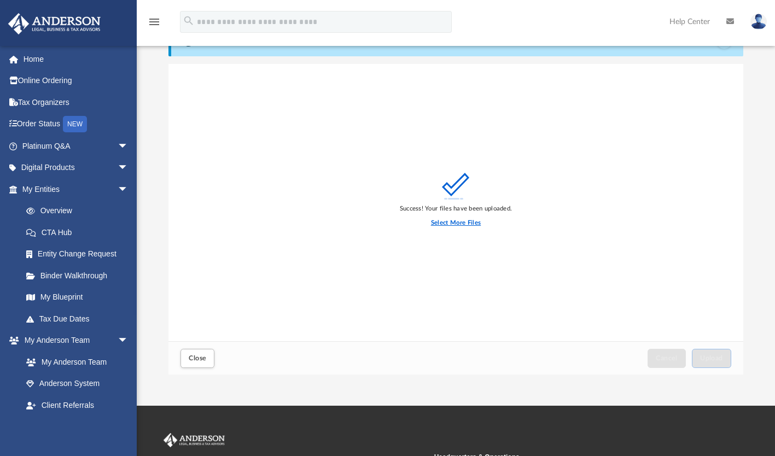
click at [456, 223] on label "Select More Files" at bounding box center [456, 223] width 50 height 10
click at [0, 0] on input "Select More Files" at bounding box center [0, 0] width 0 height 0
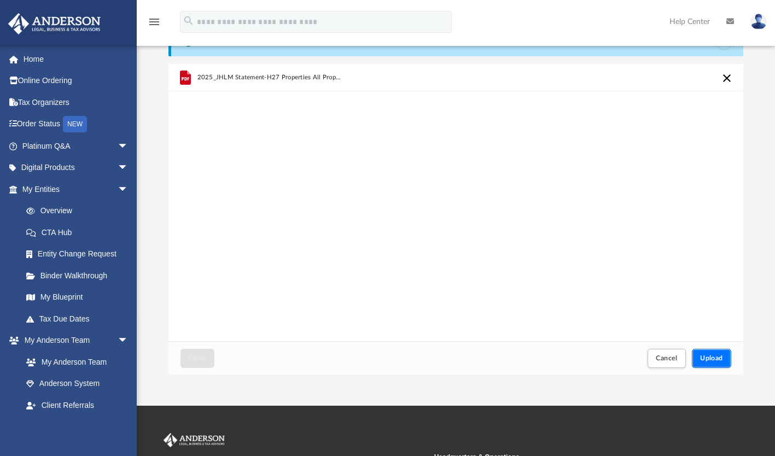
click at [719, 355] on span "Upload" at bounding box center [712, 358] width 23 height 7
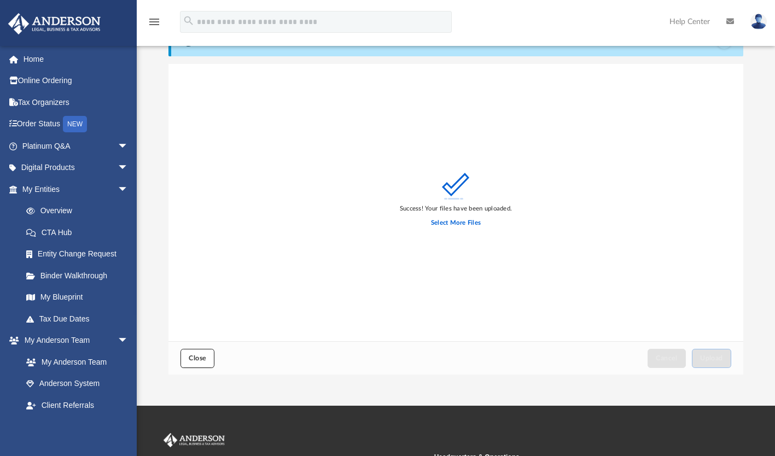
click at [192, 358] on span "Close" at bounding box center [198, 358] width 18 height 7
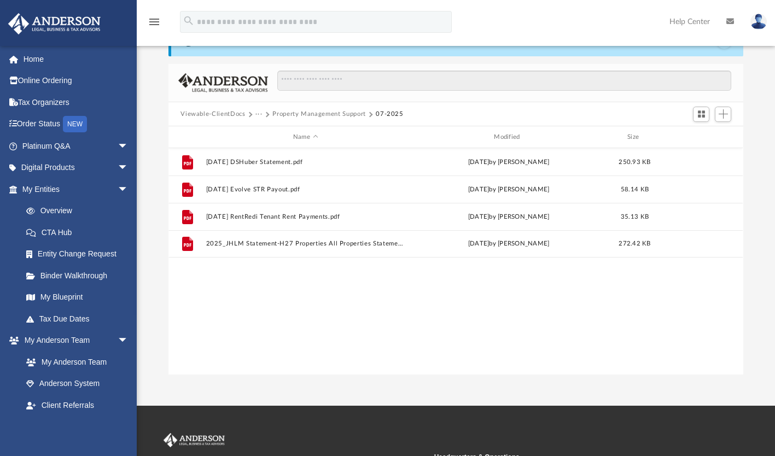
click at [225, 114] on button "Viewable-ClientDocs" at bounding box center [213, 114] width 65 height 10
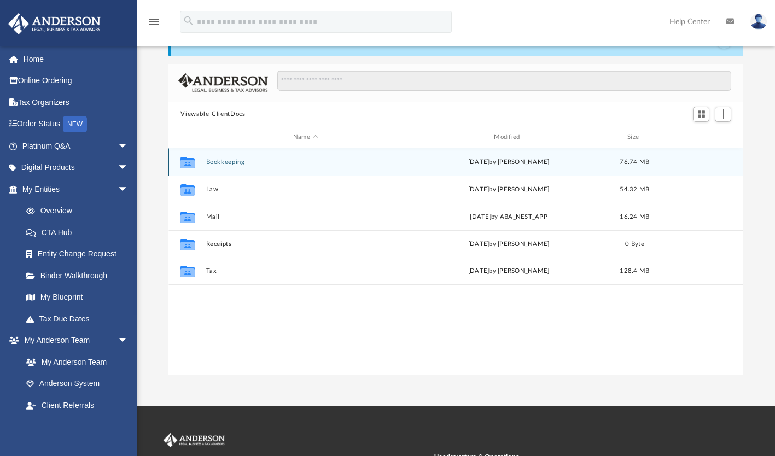
click at [221, 167] on div "Collaborated Folder Bookkeeping today by Heidi McBroom 76.74 MB" at bounding box center [456, 161] width 575 height 27
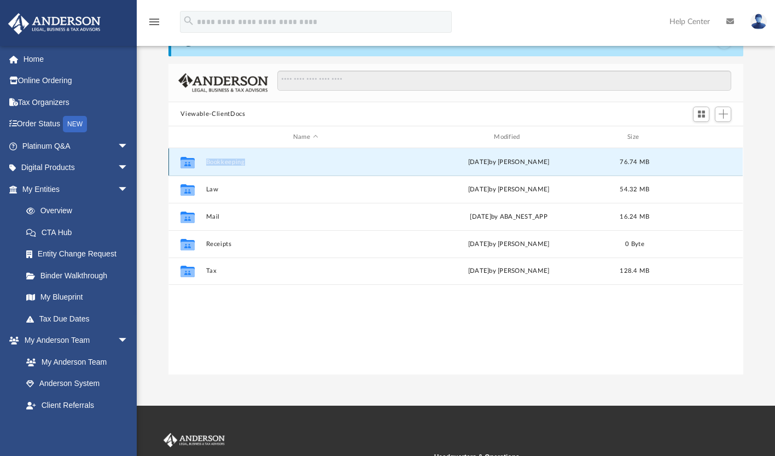
click at [221, 167] on div "Collaborated Folder Bookkeeping today by Heidi McBroom 76.74 MB" at bounding box center [456, 161] width 575 height 27
drag, startPoint x: 221, startPoint y: 167, endPoint x: 193, endPoint y: 161, distance: 28.6
click at [193, 161] on icon "grid" at bounding box center [188, 164] width 14 height 9
drag, startPoint x: 193, startPoint y: 161, endPoint x: 230, endPoint y: 167, distance: 37.3
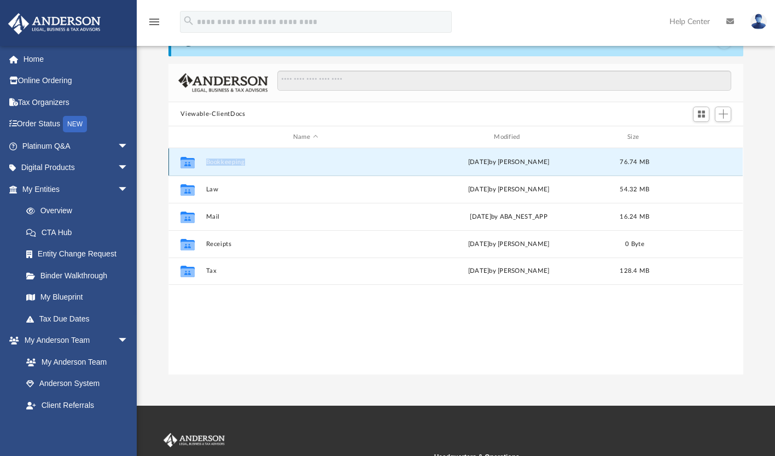
click at [230, 167] on div "Collaborated Folder Bookkeeping today by Heidi McBroom 76.74 MB" at bounding box center [456, 161] width 575 height 27
click at [233, 160] on button "Bookkeeping" at bounding box center [305, 162] width 199 height 7
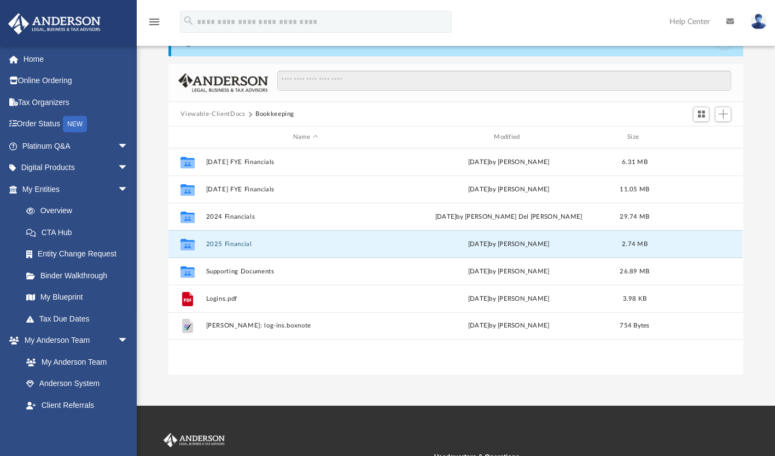
click at [217, 247] on button "2025 Financial" at bounding box center [305, 244] width 199 height 7
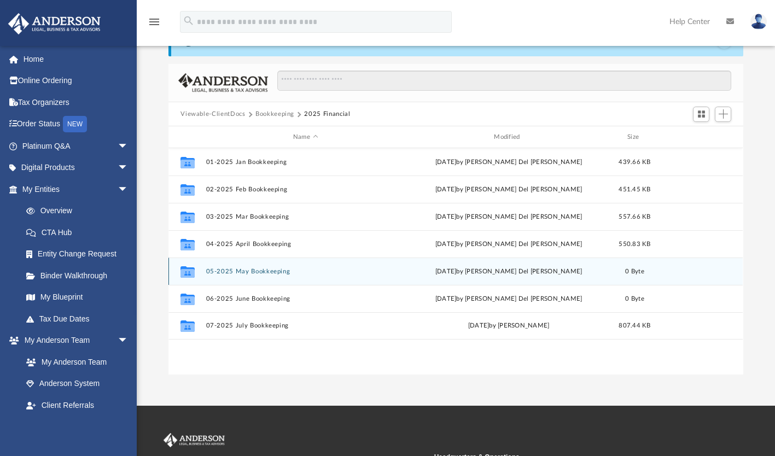
click at [246, 266] on div "Collaborated Folder 05-2025 May Bookkeeping Fri May 2 2025 by Ruby Del Prado 0 …" at bounding box center [456, 271] width 575 height 27
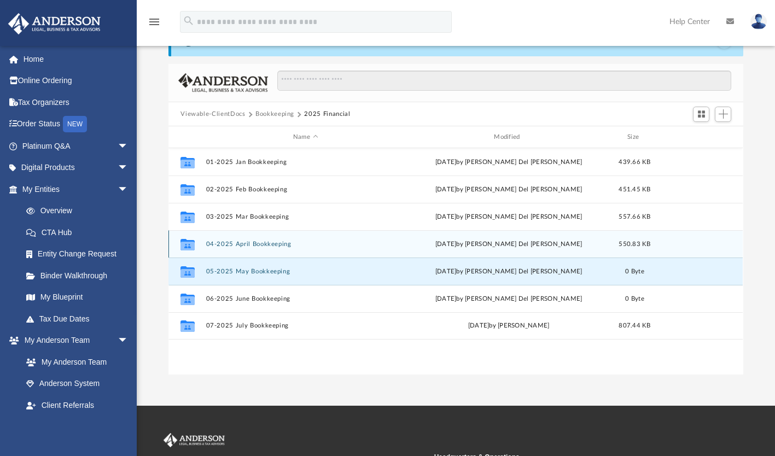
click at [238, 248] on div "Collaborated Folder 04-2025 April Bookkeeping Thu May 29 2025 by Ruby Del Prado…" at bounding box center [456, 243] width 575 height 27
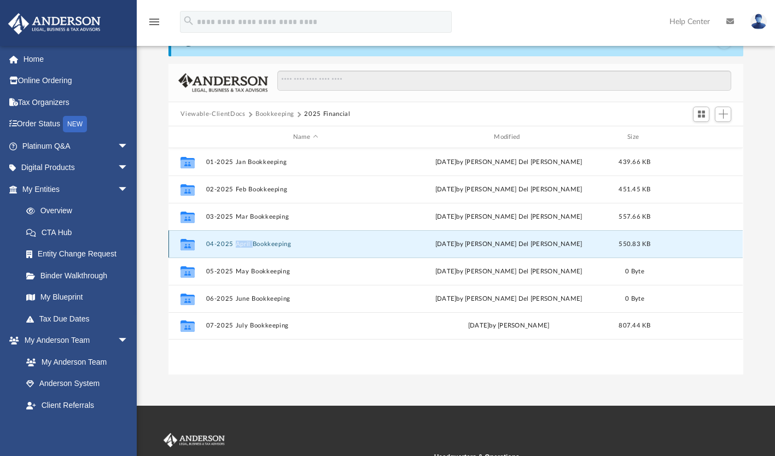
click at [238, 248] on div "Collaborated Folder 04-2025 April Bookkeeping Thu May 29 2025 by Ruby Del Prado…" at bounding box center [456, 243] width 575 height 27
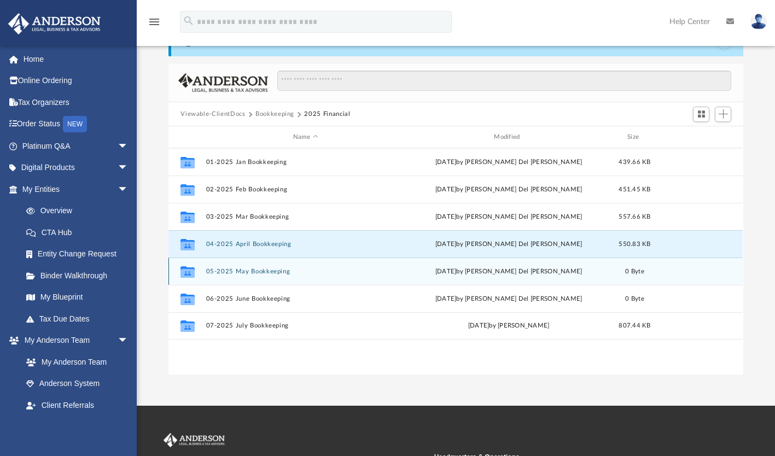
drag, startPoint x: 238, startPoint y: 248, endPoint x: 189, endPoint y: 268, distance: 52.5
click at [189, 268] on icon "grid" at bounding box center [188, 272] width 14 height 11
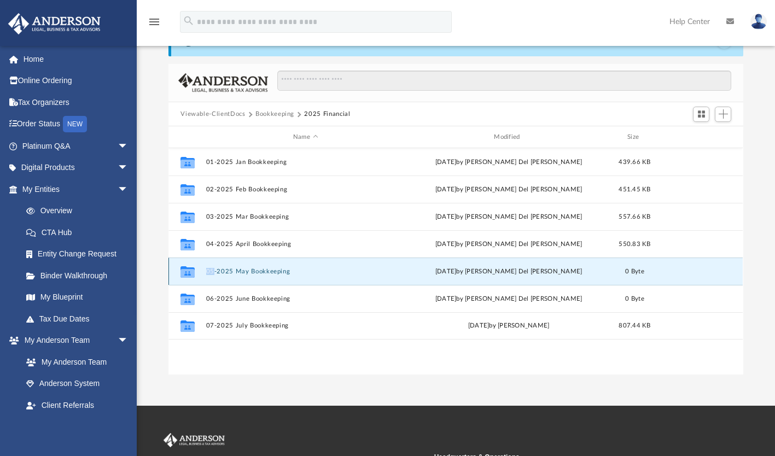
drag, startPoint x: 189, startPoint y: 268, endPoint x: 223, endPoint y: 277, distance: 35.2
click at [223, 277] on div "Collaborated Folder 05-2025 May Bookkeeping Fri May 2 2025 by Ruby Del Prado 0 …" at bounding box center [456, 271] width 575 height 27
click at [231, 270] on button "05-2025 May Bookkeeping" at bounding box center [305, 271] width 199 height 7
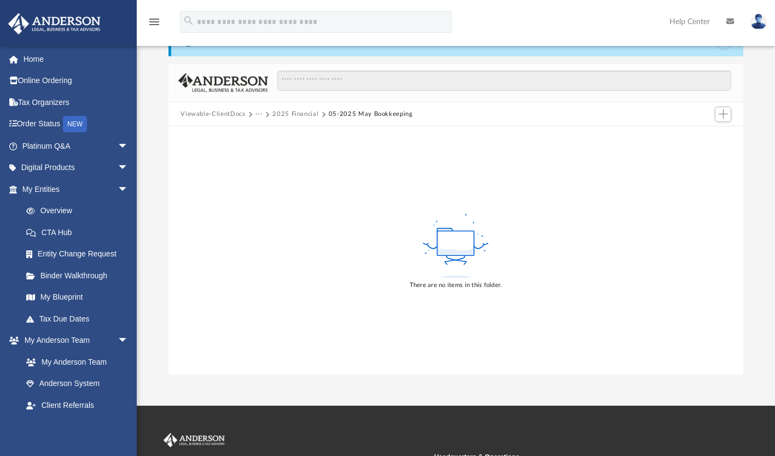
click at [292, 117] on button "2025 Financial" at bounding box center [296, 114] width 46 height 10
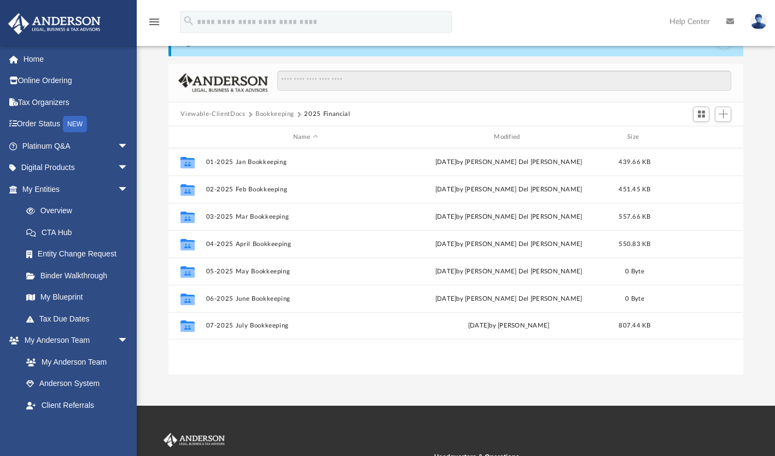
scroll to position [240, 566]
click at [221, 245] on button "04-2025 April Bookkeeping" at bounding box center [305, 244] width 199 height 7
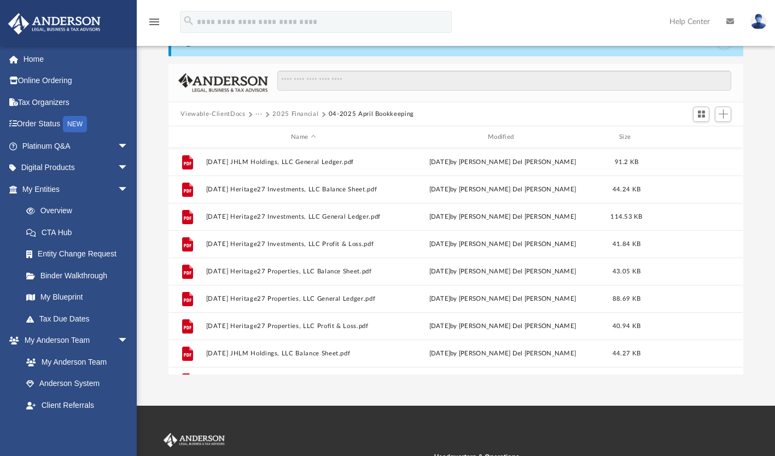
click at [292, 113] on button "2025 Financial" at bounding box center [296, 114] width 46 height 10
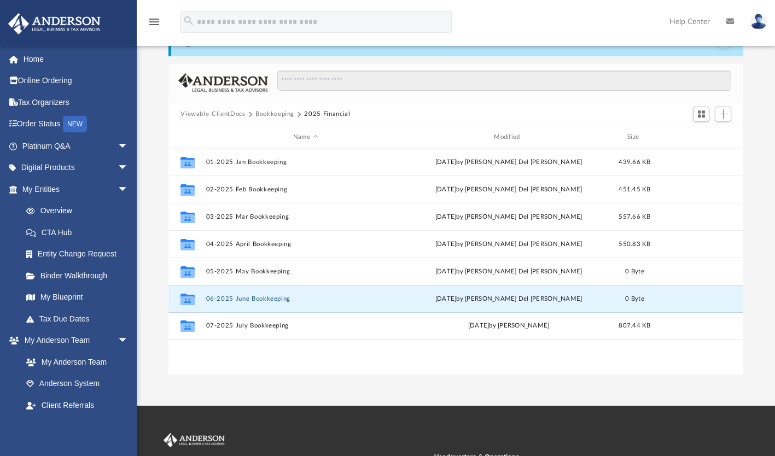
click at [238, 299] on button "06-2025 June Bookkeeping" at bounding box center [305, 299] width 199 height 7
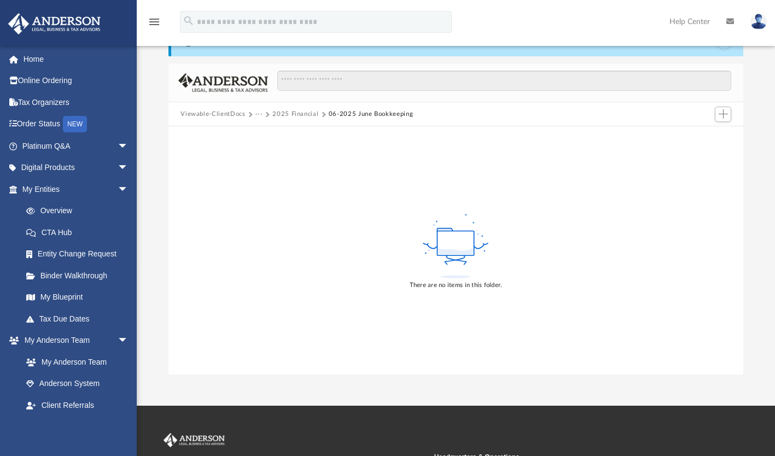
click at [296, 115] on button "2025 Financial" at bounding box center [296, 114] width 46 height 10
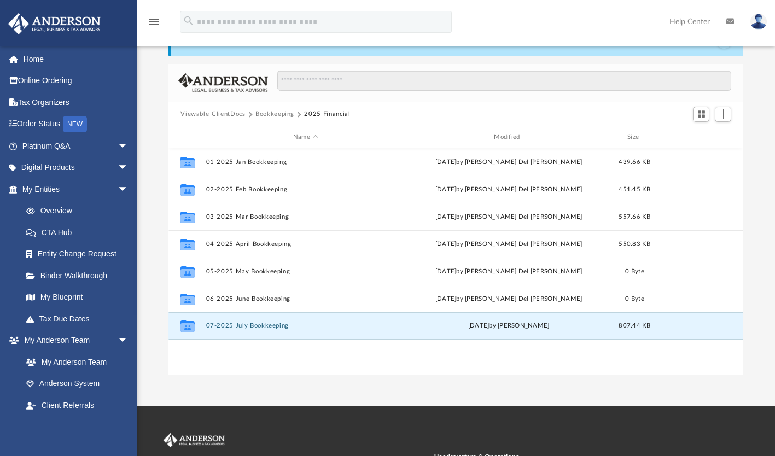
click at [248, 326] on button "07-2025 July Bookkeeping" at bounding box center [305, 326] width 199 height 7
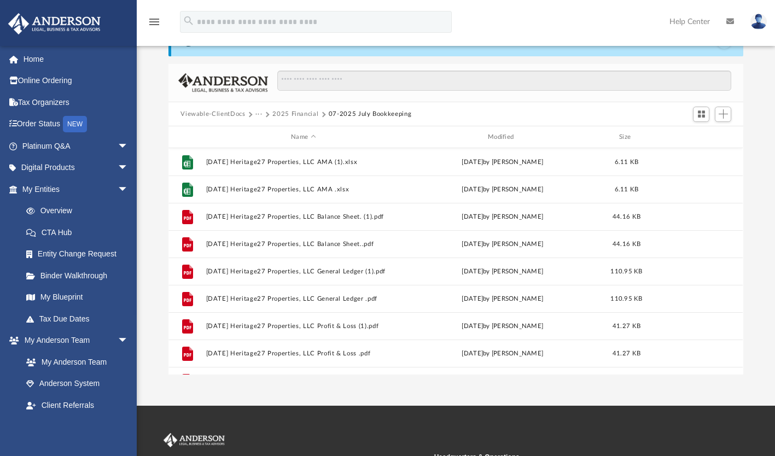
click at [691, 163] on span "More options" at bounding box center [692, 162] width 9 height 6
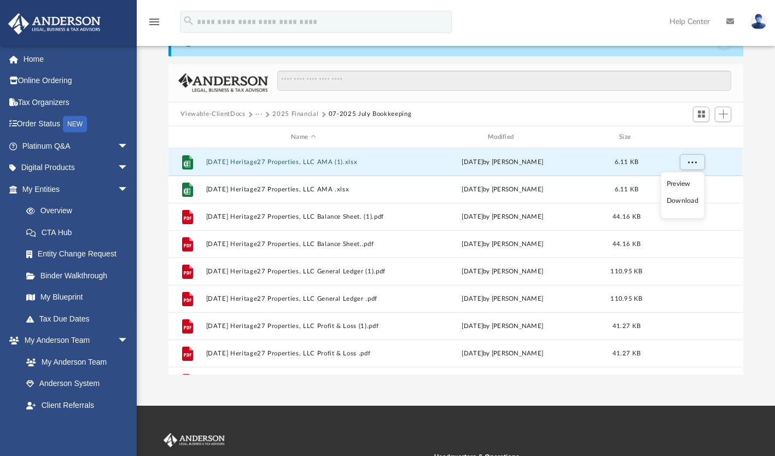
click at [683, 204] on li "Download" at bounding box center [683, 200] width 32 height 11
click at [298, 192] on button "2025.07.31 Heritage27 Properties, LLC AMA .xlsx" at bounding box center [303, 189] width 195 height 7
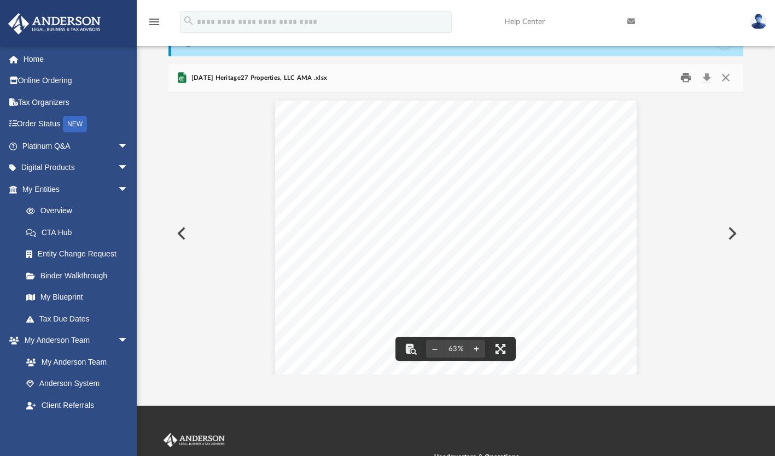
click at [687, 78] on button "Print" at bounding box center [686, 78] width 22 height 17
